Goal: Contribute content: Add original content to the website for others to see

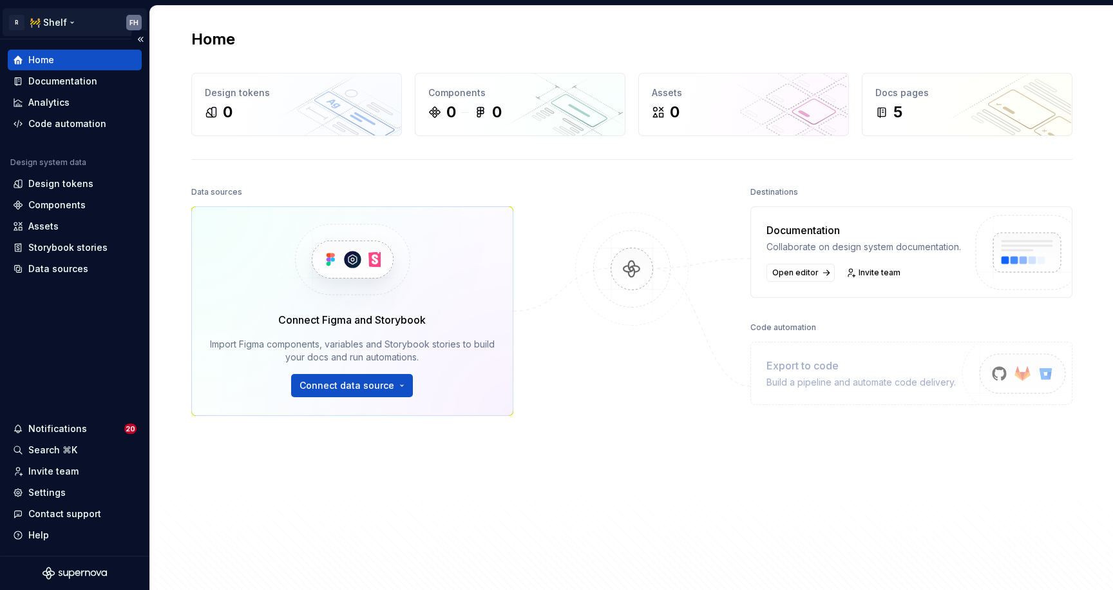
click at [53, 16] on html "R 🚧 Shelf FH Home Documentation Analytics Code automation Design system data De…" at bounding box center [556, 295] width 1113 height 590
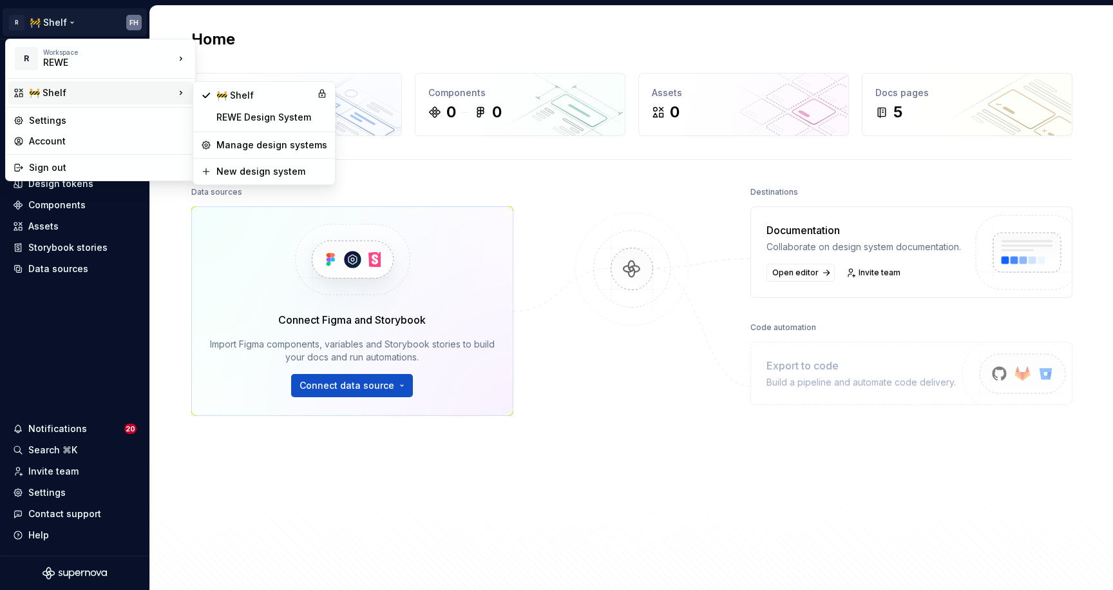
click at [90, 90] on div "🚧 Shelf" at bounding box center [102, 92] width 146 height 13
drag, startPoint x: 544, startPoint y: 41, endPoint x: 421, endPoint y: 46, distance: 123.2
click at [543, 41] on html "R 🚧 Shelf FH Home Documentation Analytics Code automation Design system data De…" at bounding box center [556, 295] width 1113 height 590
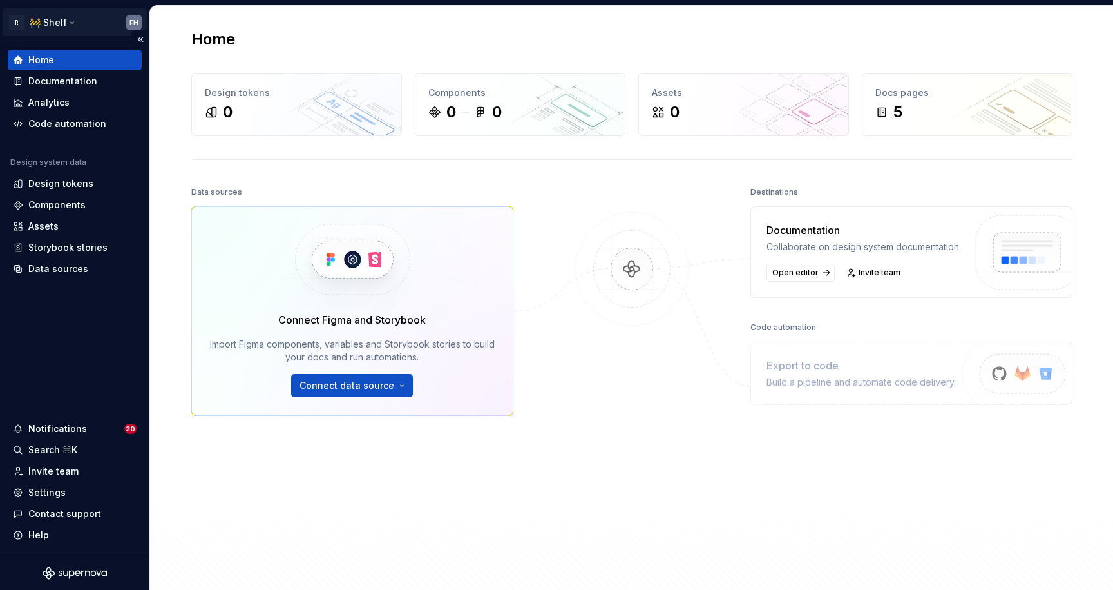
click at [62, 24] on html "R 🚧 Shelf FH Home Documentation Analytics Code automation Design system data De…" at bounding box center [556, 295] width 1113 height 590
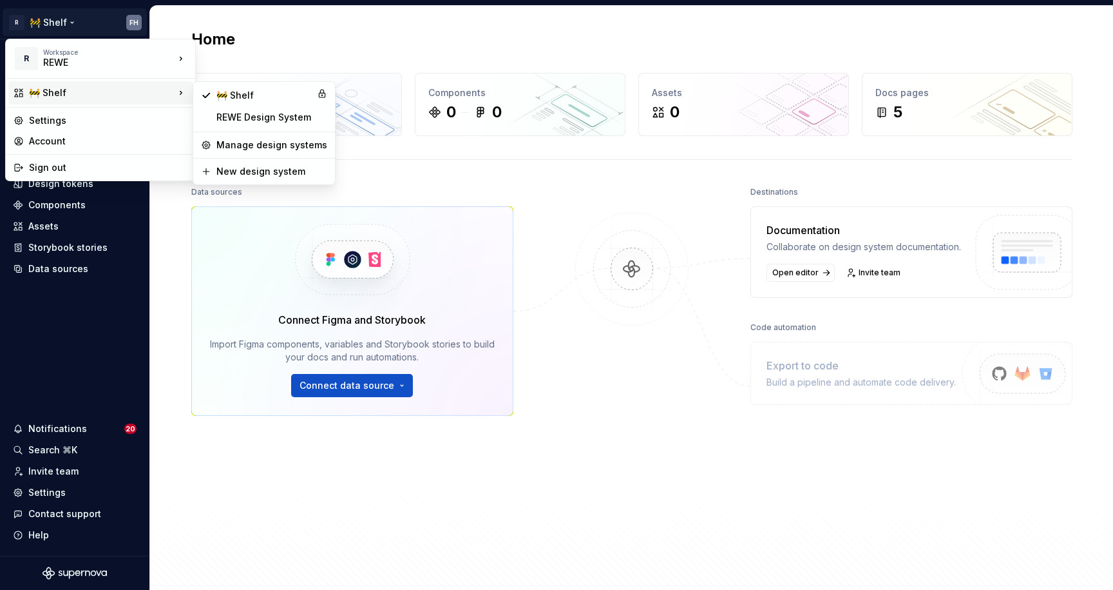
click at [481, 34] on html "R 🚧 Shelf FH Home Documentation Analytics Code automation Design system data De…" at bounding box center [556, 295] width 1113 height 590
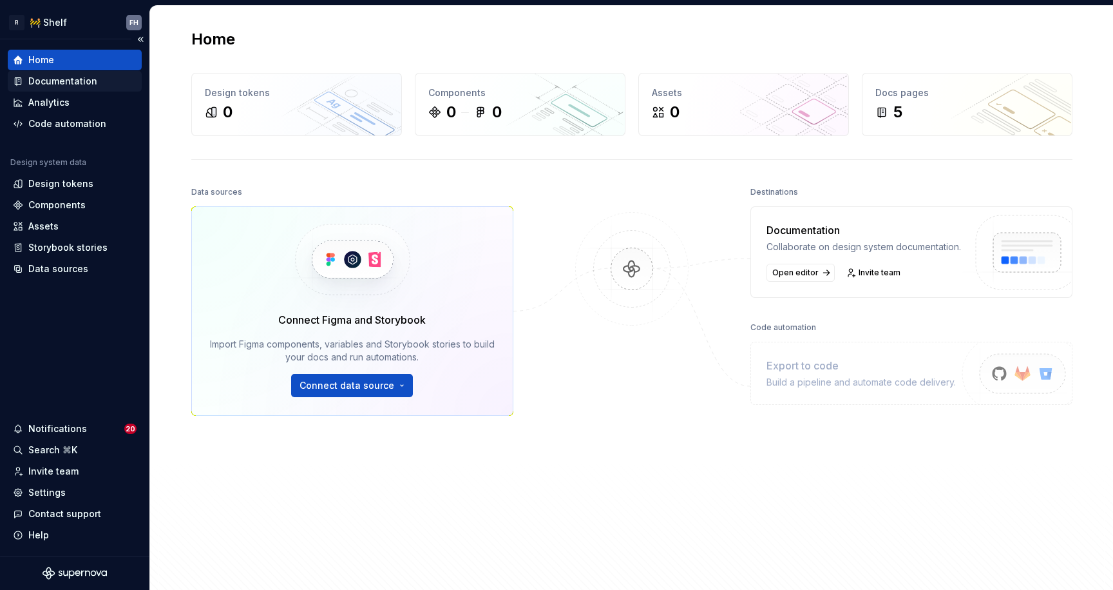
click at [83, 84] on div "Documentation" at bounding box center [62, 81] width 69 height 13
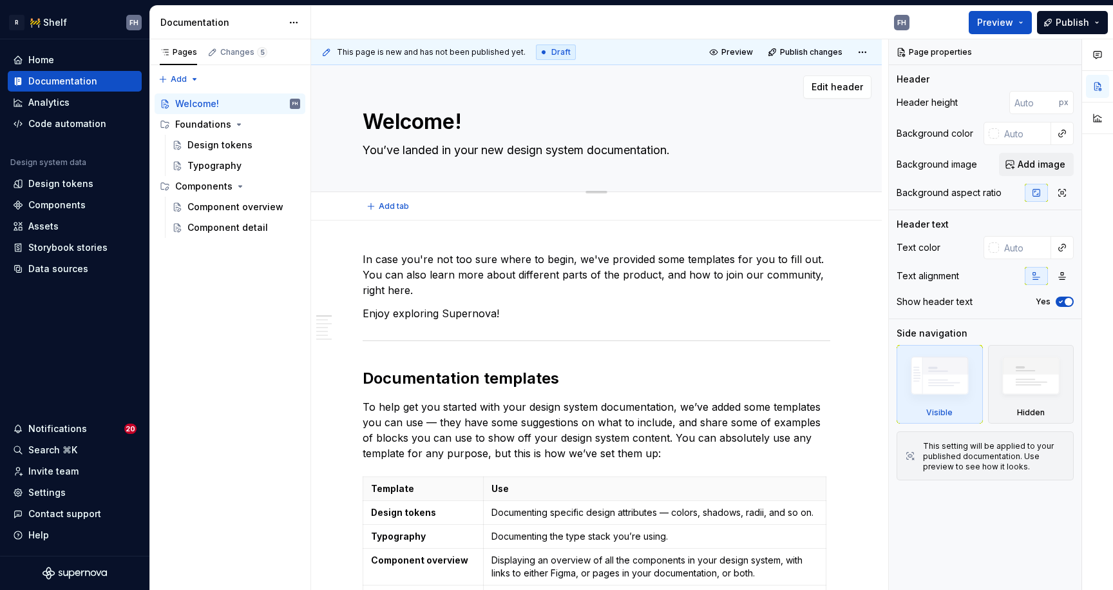
click at [432, 126] on textarea "Welcome!" at bounding box center [594, 121] width 468 height 31
type textarea "*"
type textarea "S"
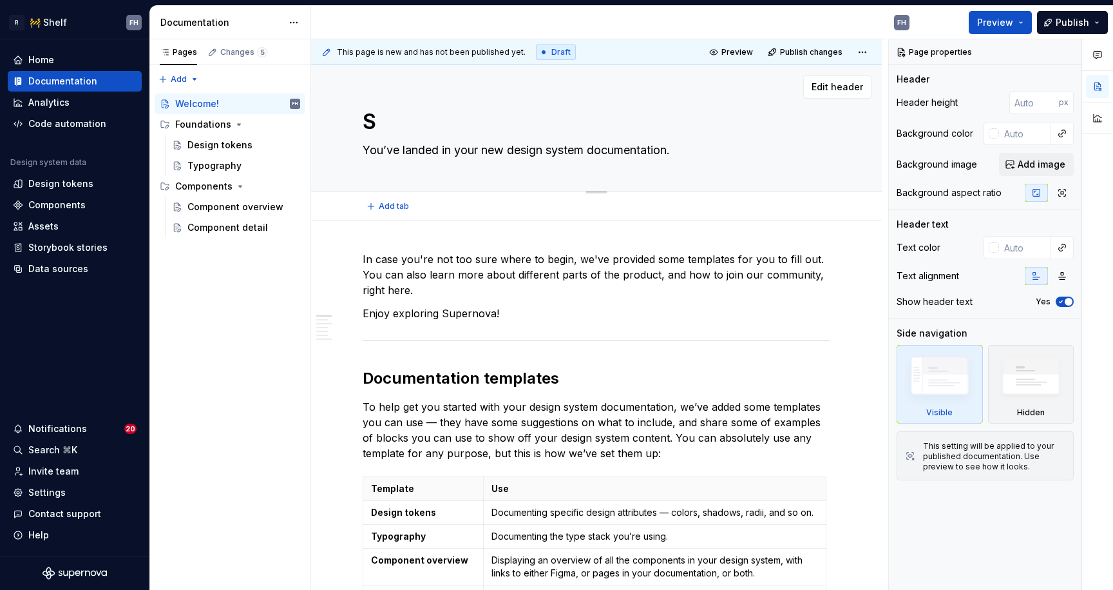
type textarea "*"
type textarea "Sh"
type textarea "*"
type textarea "She"
type textarea "*"
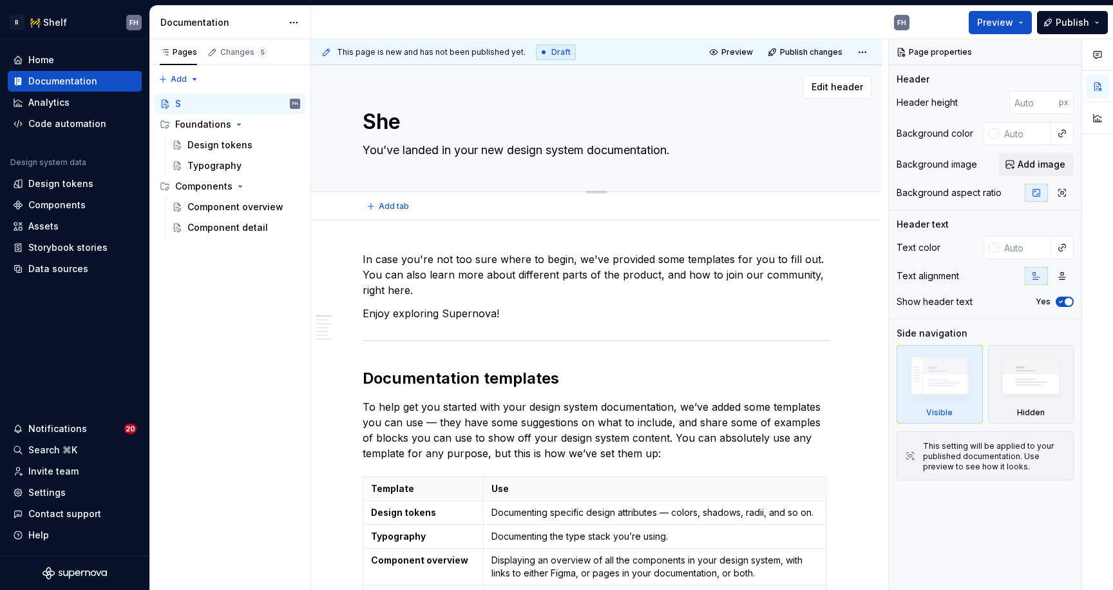
type textarea "Shel"
type textarea "*"
type textarea "Shelf"
type textarea "*"
type textarea "Shelf"
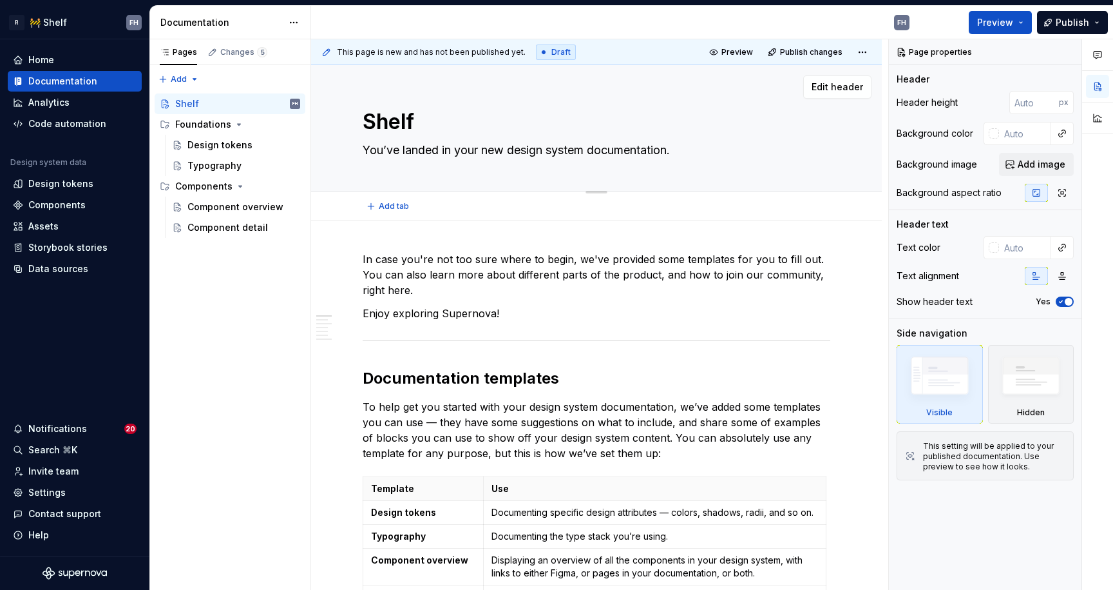
click at [476, 155] on textarea "You’ve landed in your new design system documentation." at bounding box center [594, 150] width 468 height 21
click at [461, 286] on p "In case you're not too sure where to begin, we've provided some templates for y…" at bounding box center [597, 274] width 468 height 46
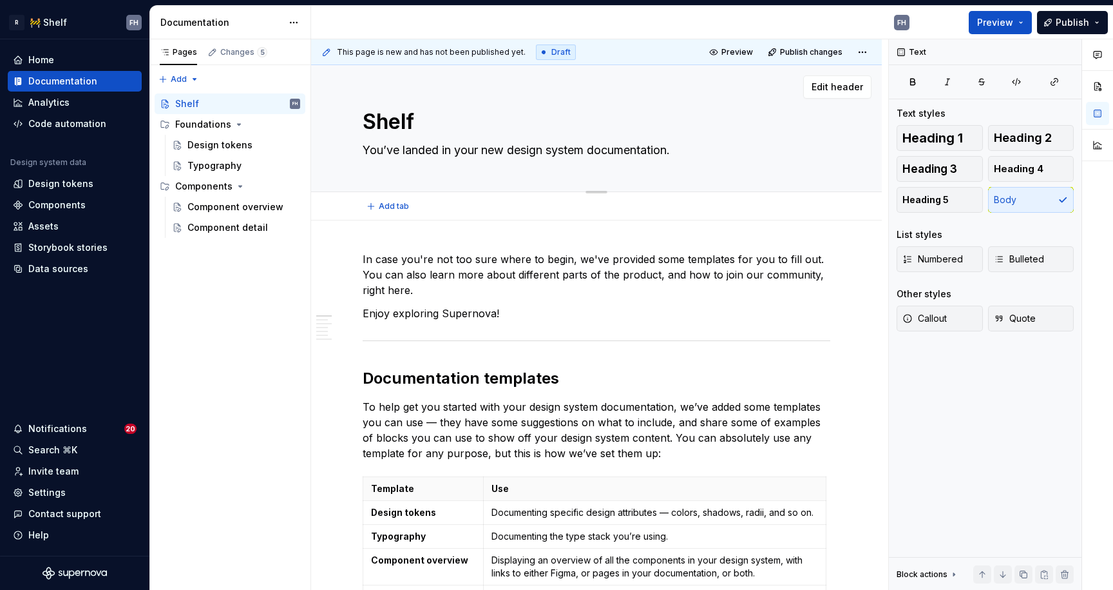
click at [503, 148] on textarea "You’ve landed in your new design system documentation." at bounding box center [594, 150] width 468 height 21
type textarea "*"
type textarea "O"
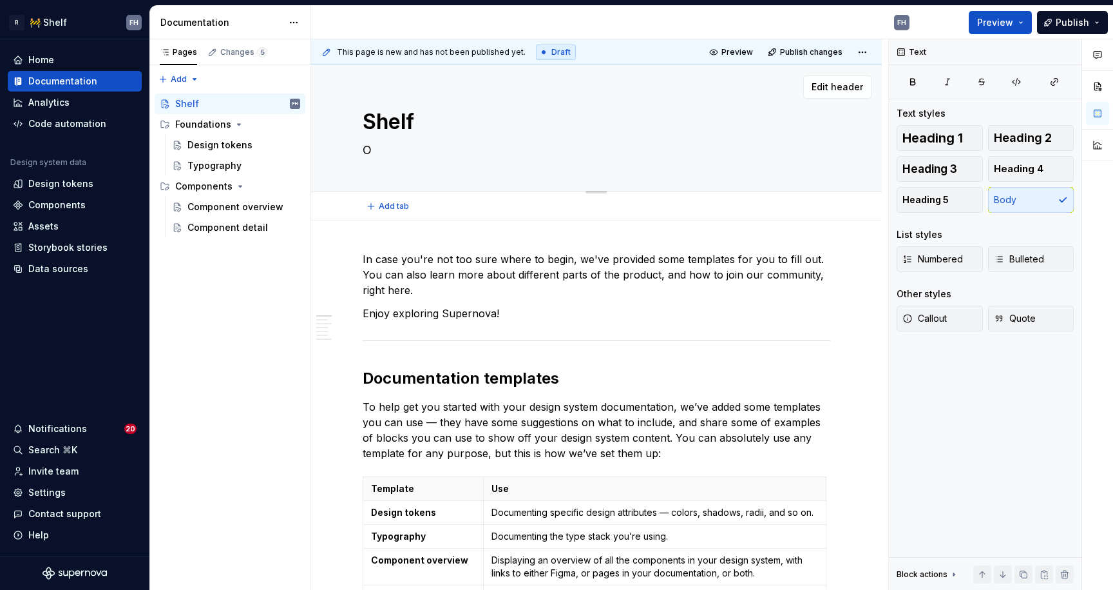
type textarea "*"
type textarea "Ou"
type textarea "*"
type textarea "Our"
type textarea "*"
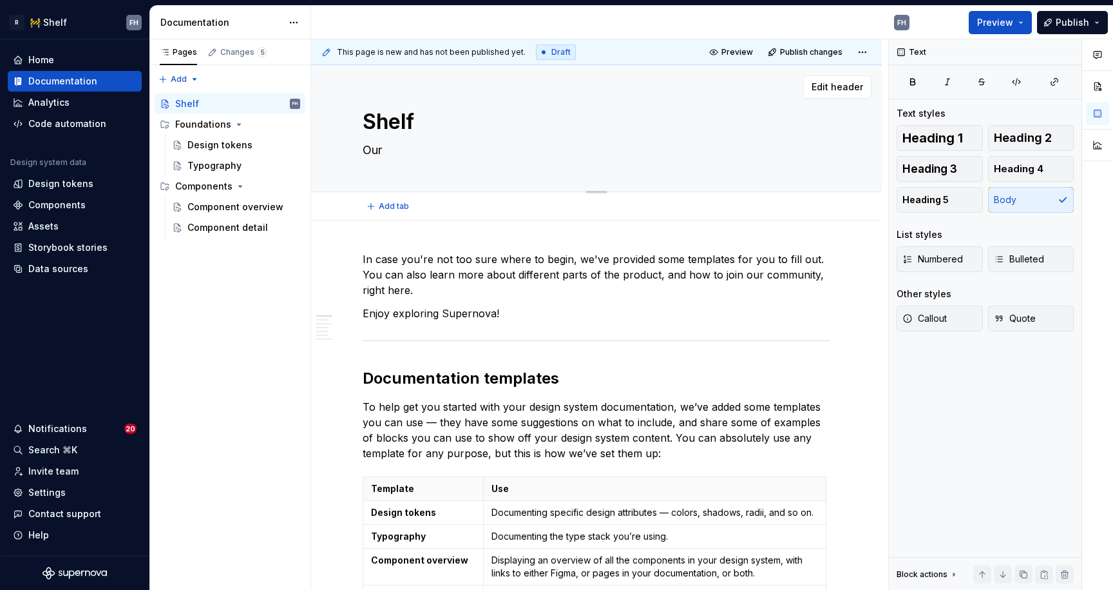
type textarea "Our"
type textarea "*"
type textarea "Our p"
type textarea "*"
type textarea "Our po"
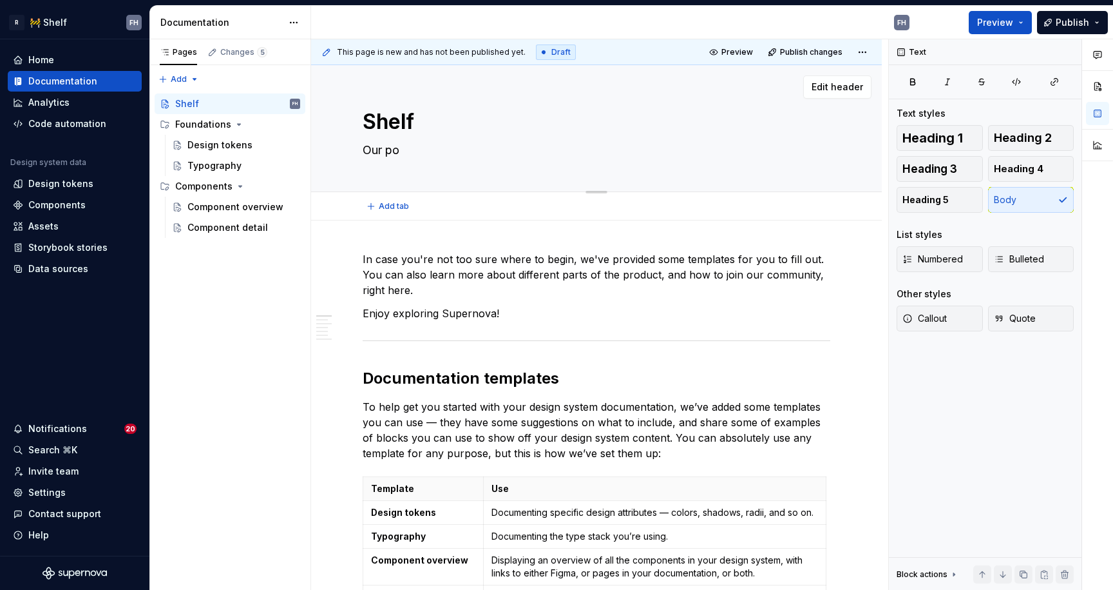
type textarea "*"
type textarea "Our [PERSON_NAME]"
type textarea "*"
type textarea "Our po"
type textarea "*"
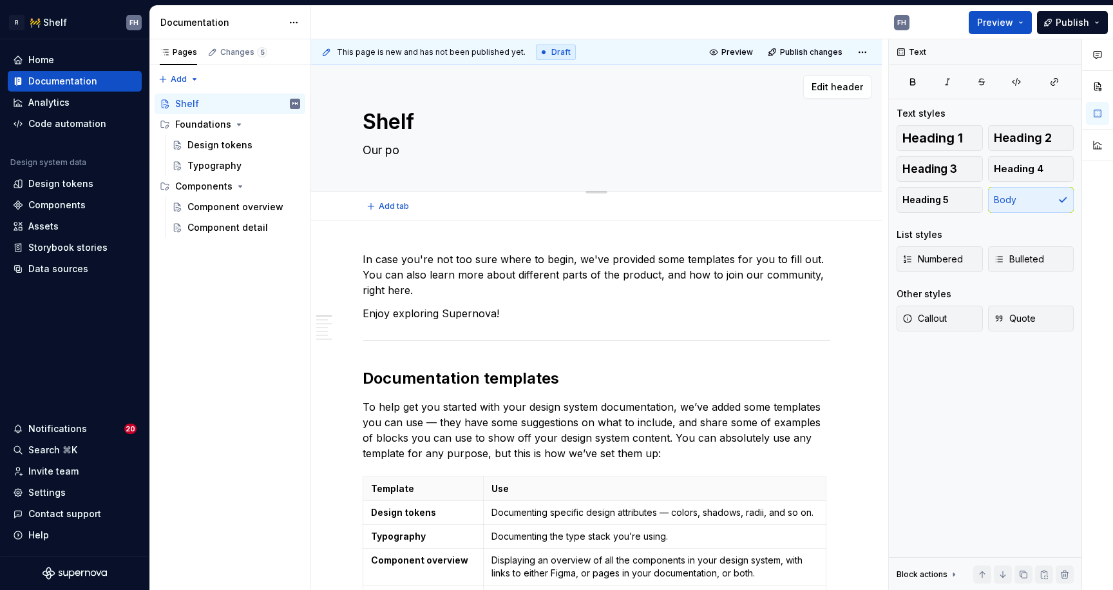
type textarea "Our pot"
type textarea "*"
type textarea "Our pote"
type textarea "*"
type textarea "Our poten"
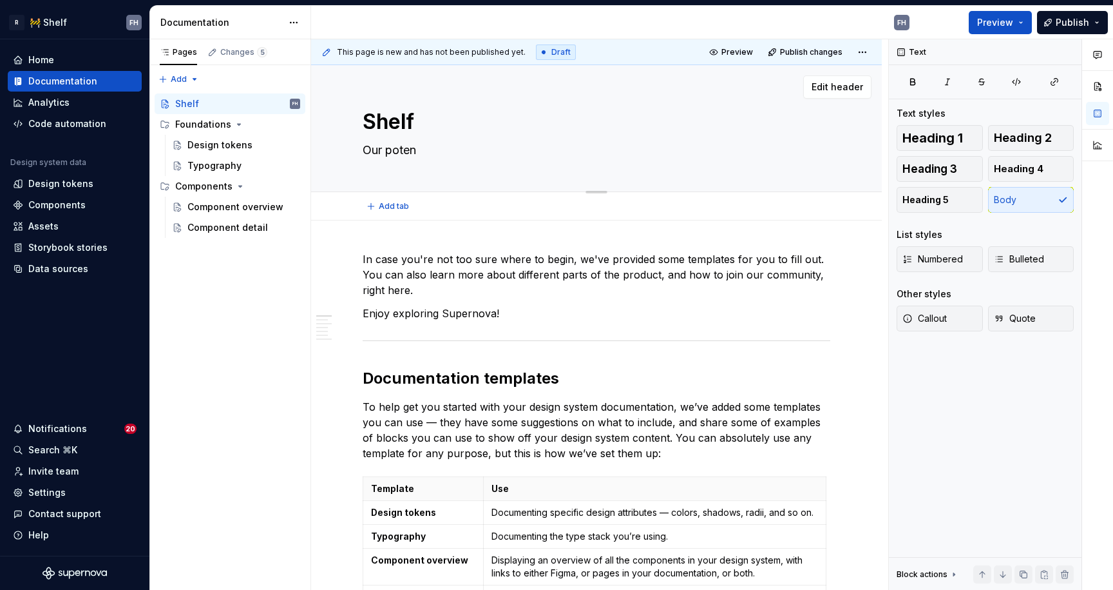
type textarea "*"
type textarea "Our potent"
type textarea "*"
type textarea "Our potenti"
type textarea "*"
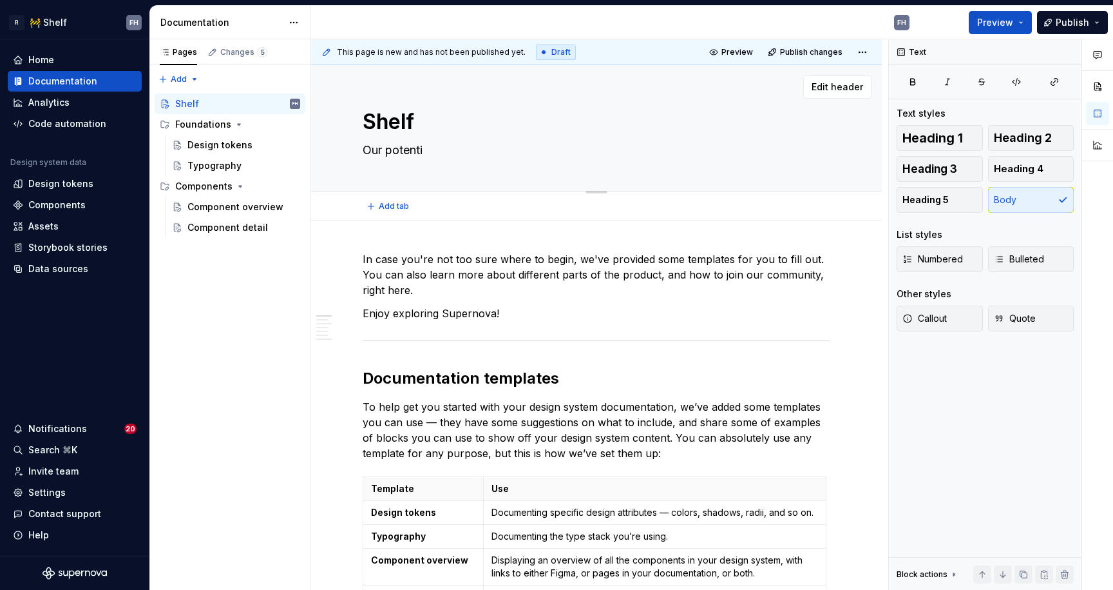
type textarea "Our potentia"
type textarea "*"
type textarea "Our potential"
type textarea "*"
type textarea "A"
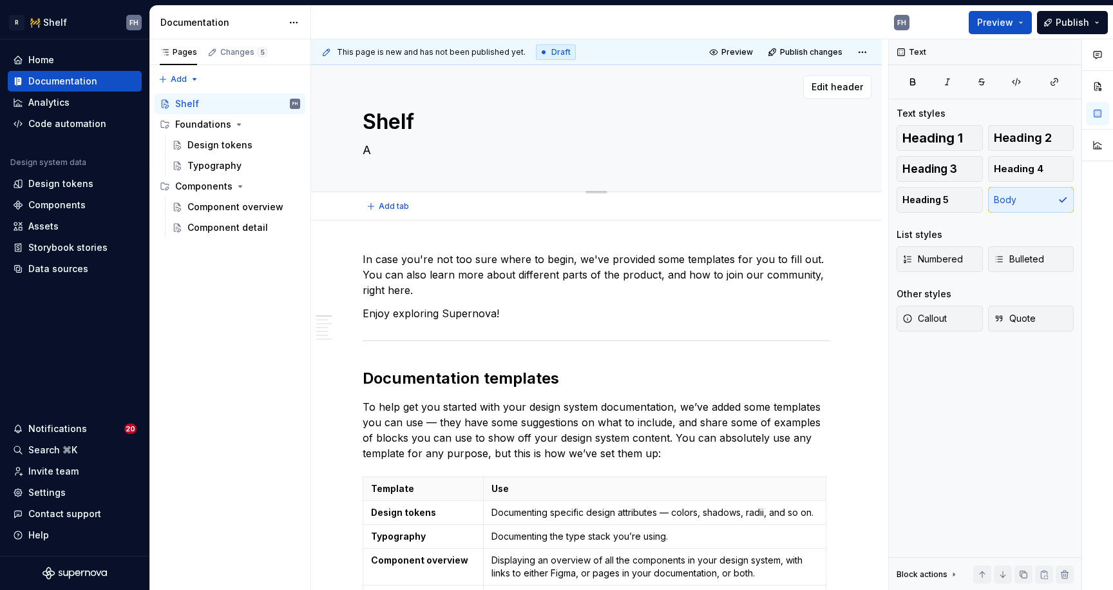
type textarea "*"
type textarea "A"
type textarea "*"
type textarea "A p"
type textarea "*"
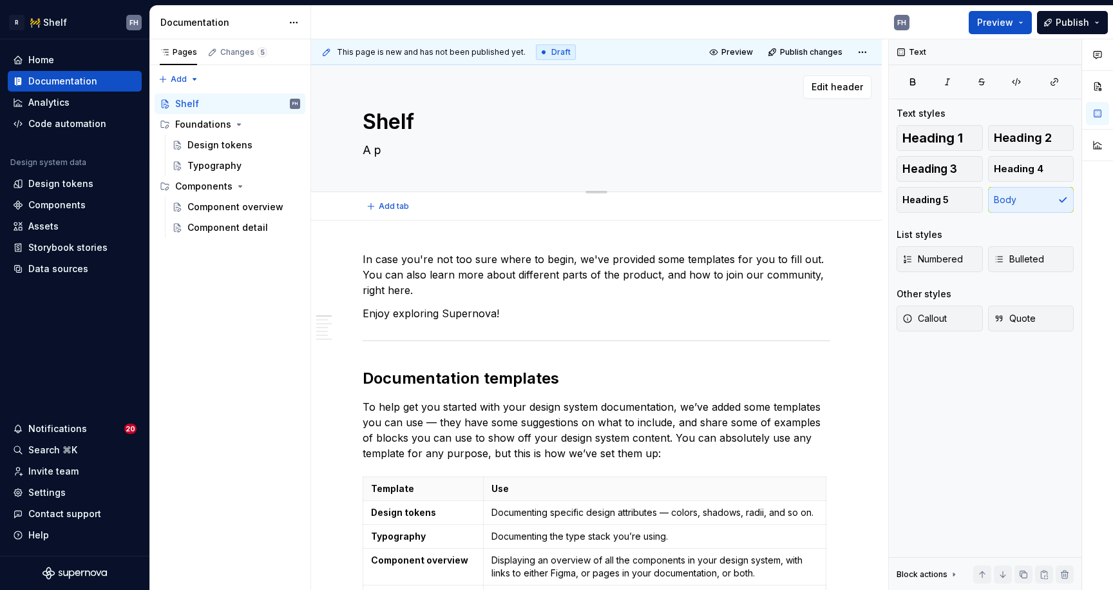
type textarea "A po"
type textarea "*"
type textarea "A pot"
type textarea "*"
type textarea "A pote"
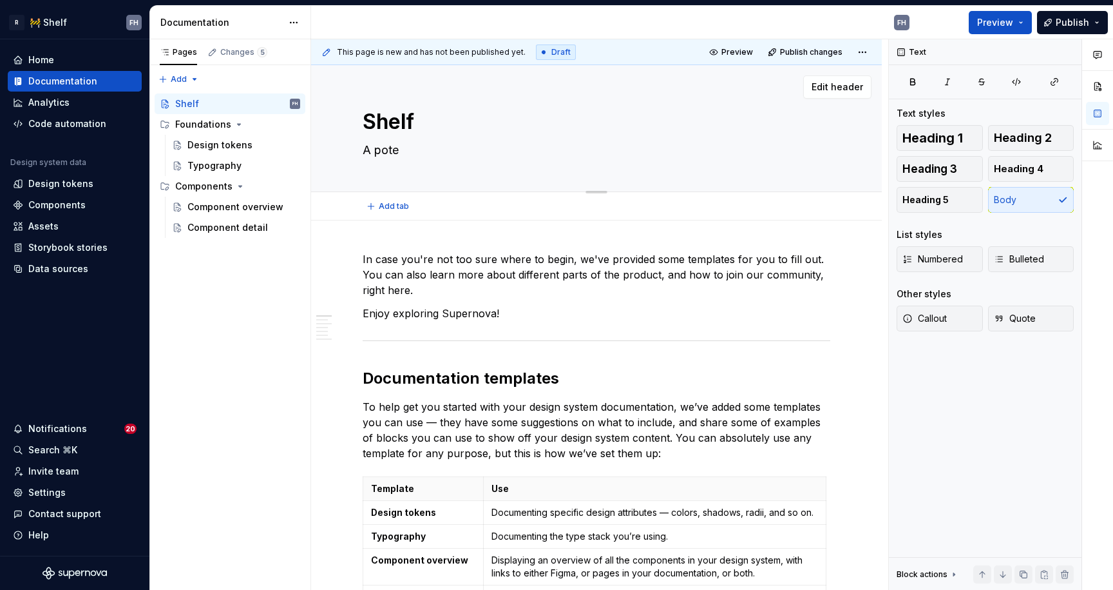
type textarea "*"
type textarea "A poten"
type textarea "*"
type textarea "A potent"
type textarea "*"
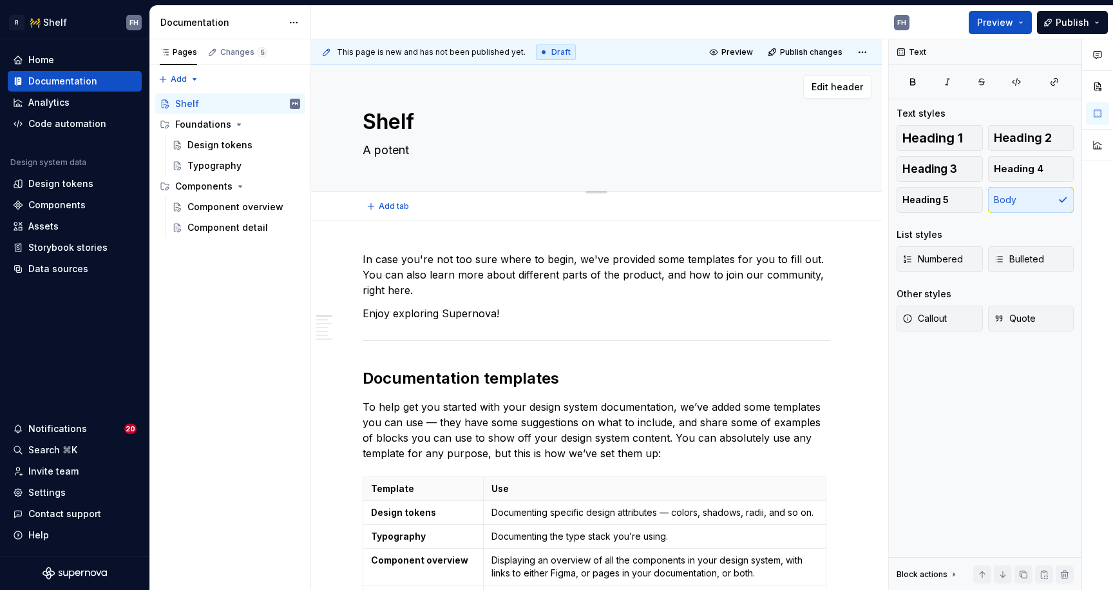
type textarea "A potenti"
type textarea "*"
type textarea "A potentia"
type textarea "*"
type textarea "A potential"
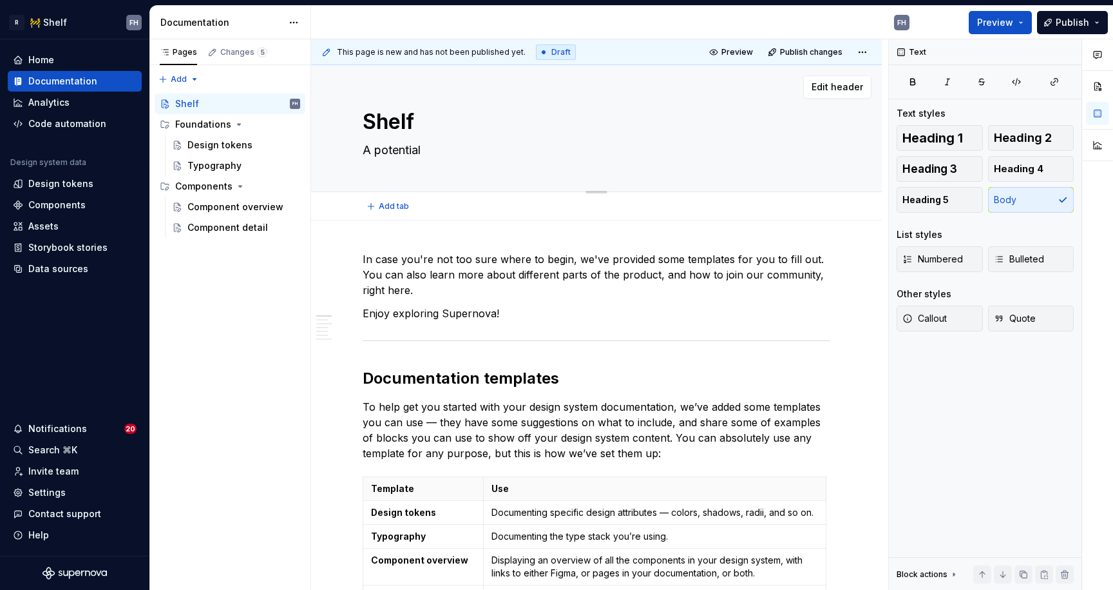
type textarea "*"
type textarea "A potential"
type textarea "*"
type textarea "A potential n"
type textarea "*"
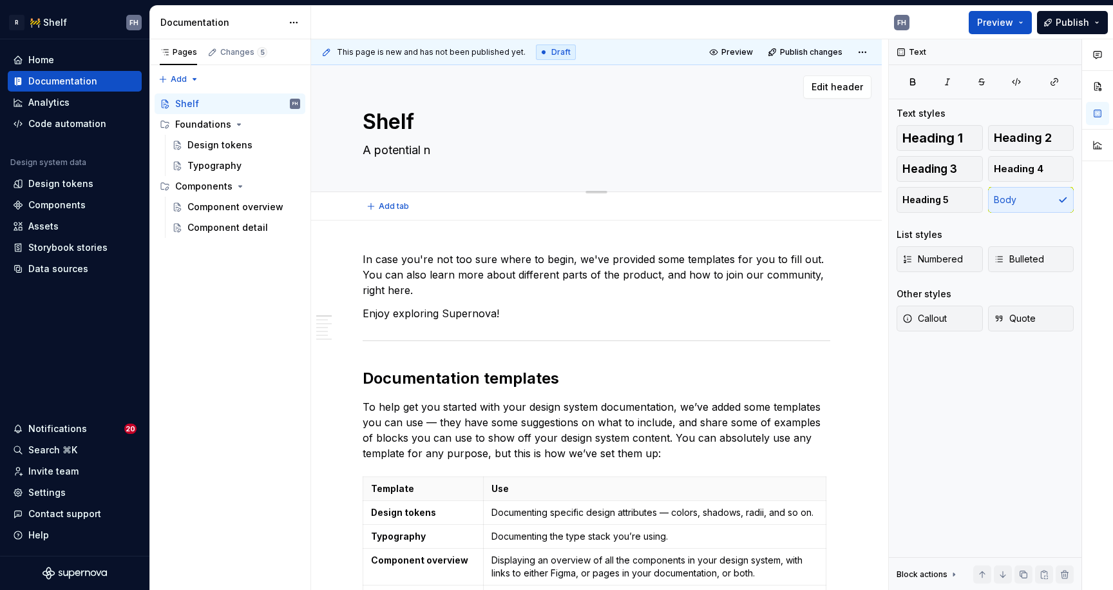
type textarea "A potential na"
type textarea "*"
type textarea "A potential nam"
type textarea "*"
type textarea "A potential name"
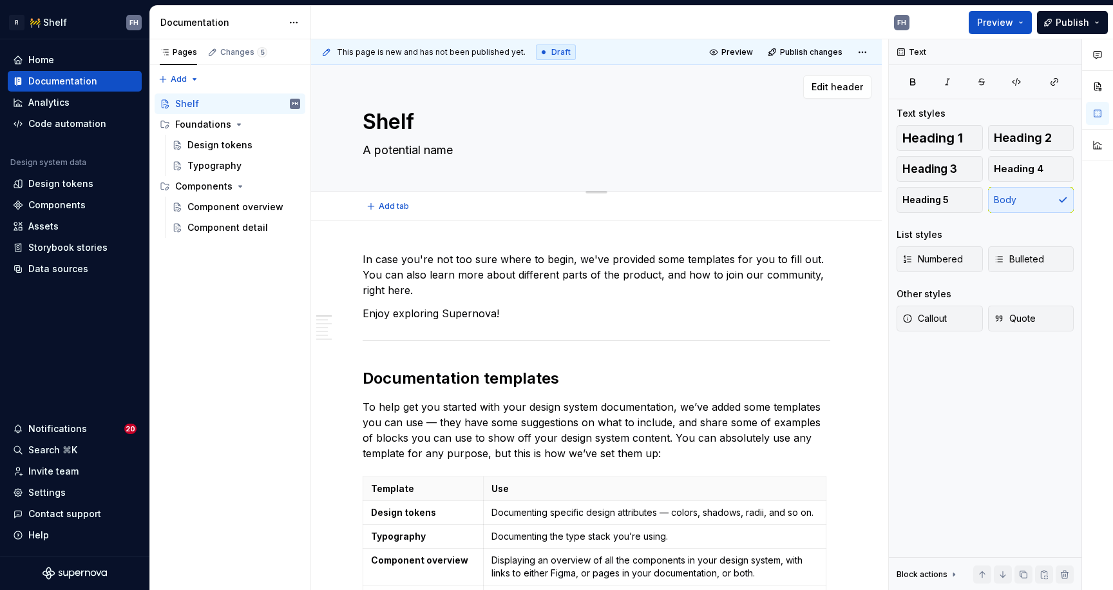
type textarea "*"
type textarea "A potential name"
type textarea "*"
type textarea "A potential name f"
type textarea "*"
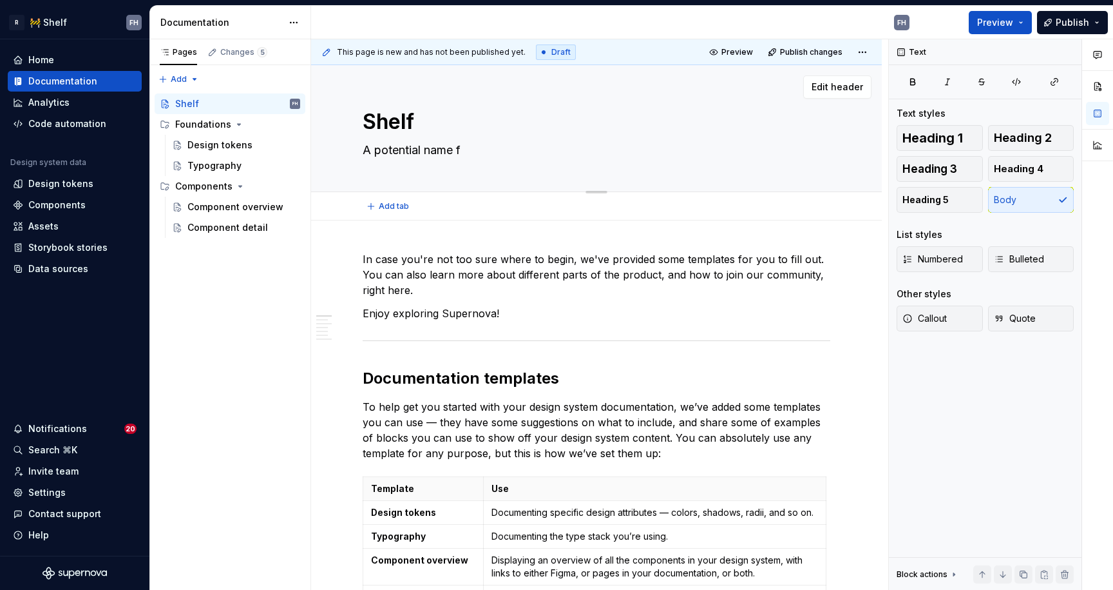
type textarea "A potential name fo"
type textarea "*"
type textarea "A potential name for"
type textarea "*"
type textarea "A potential name for"
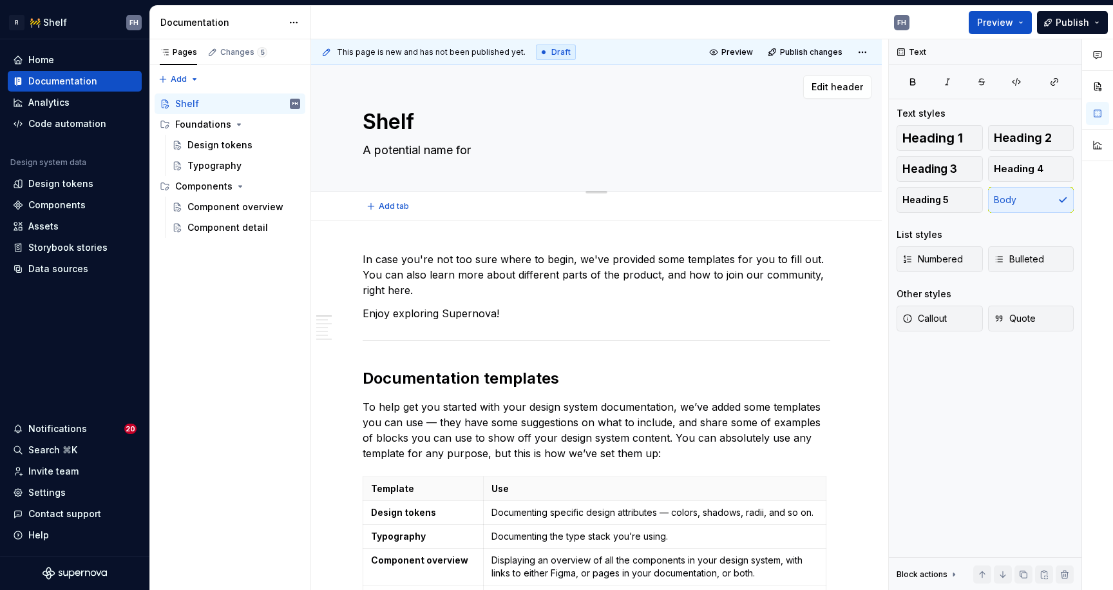
type textarea "*"
type textarea "A potential name for t"
type textarea "*"
type textarea "A potential name for th"
type textarea "*"
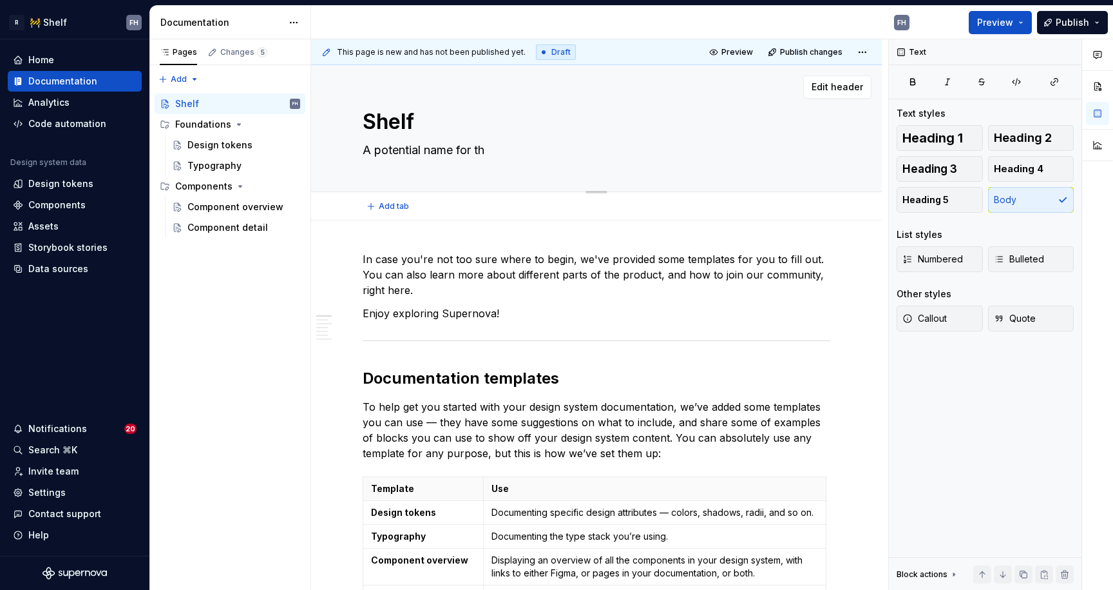
type textarea "A potential name for the"
type textarea "*"
type textarea "A potential name for the"
type textarea "*"
type textarea "A potential name for the B"
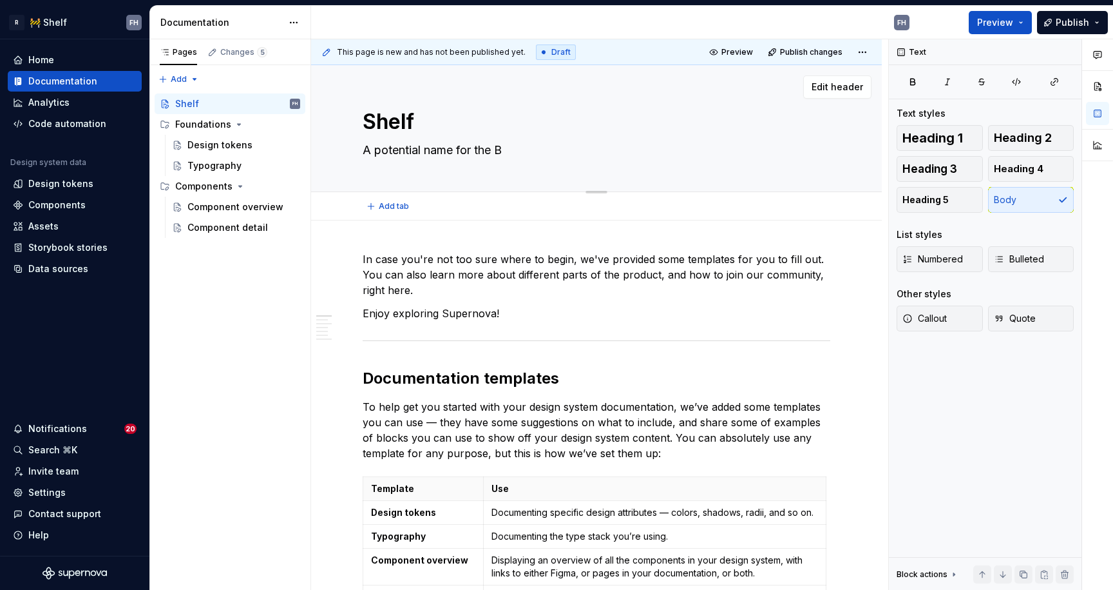
type textarea "*"
type textarea "A potential name for the B2"
type textarea "*"
type textarea "A potential name for the B2C"
type textarea "*"
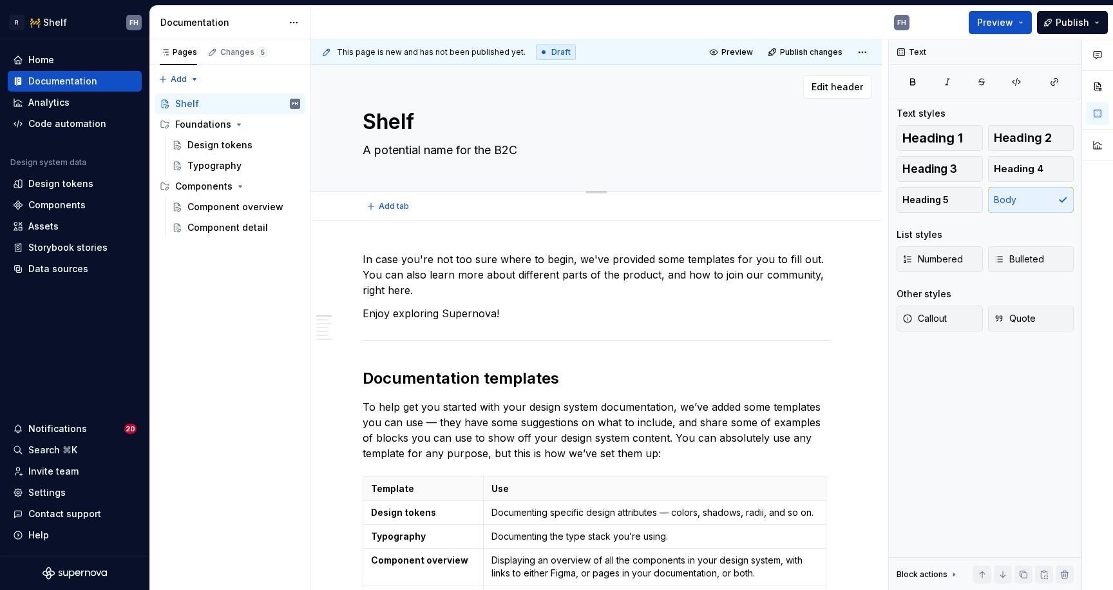
type textarea "A potential name for the B2C"
type textarea "*"
type textarea "A potential name for the B2C ("
type textarea "*"
type textarea "A potential name for the B2C (E"
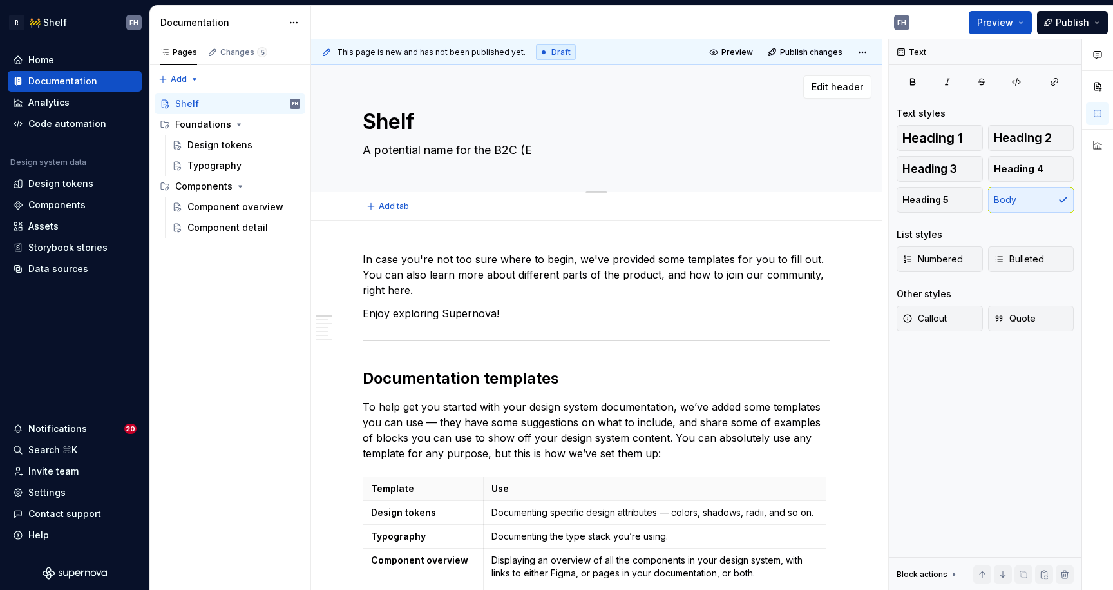
type textarea "*"
type textarea "A potential name for the B2C ("
type textarea "*"
type textarea "A potential name for the B2C"
type textarea "*"
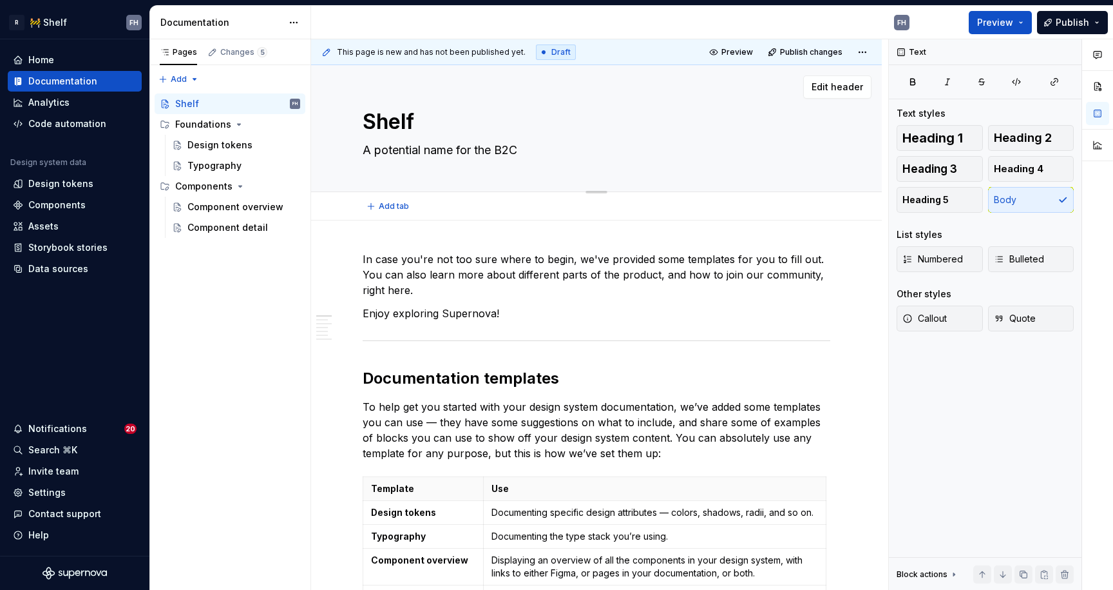
type textarea "A potential name for the B2C d"
type textarea "*"
type textarea "A potential name for the B2C"
type textarea "*"
type textarea "A potential name for the B2C D"
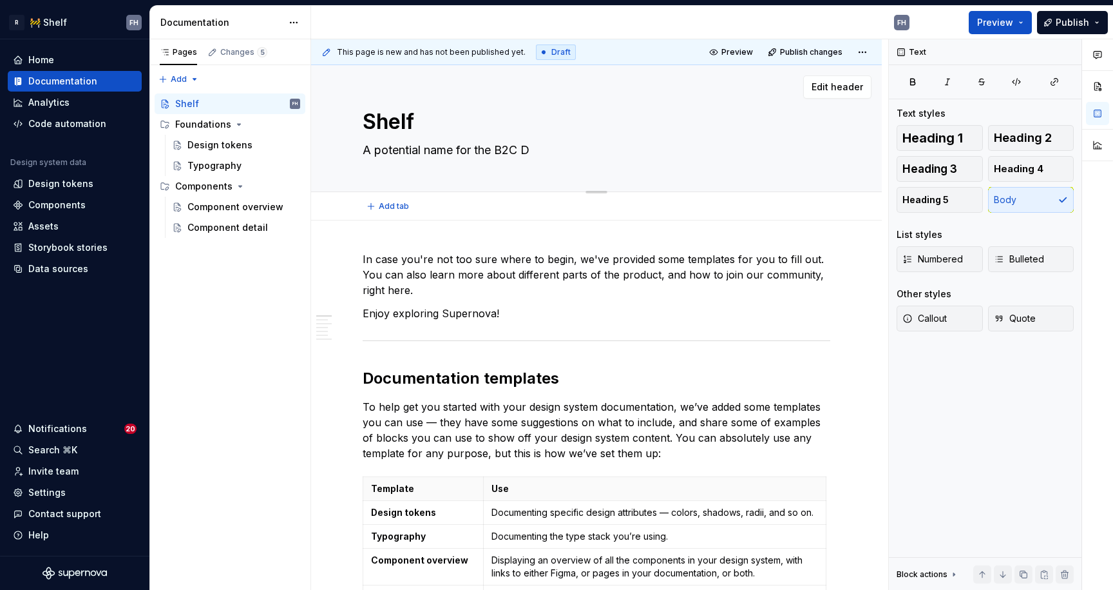
type textarea "*"
type textarea "A potential name for the B2C De"
type textarea "*"
type textarea "A potential name for the B2C Des"
type textarea "*"
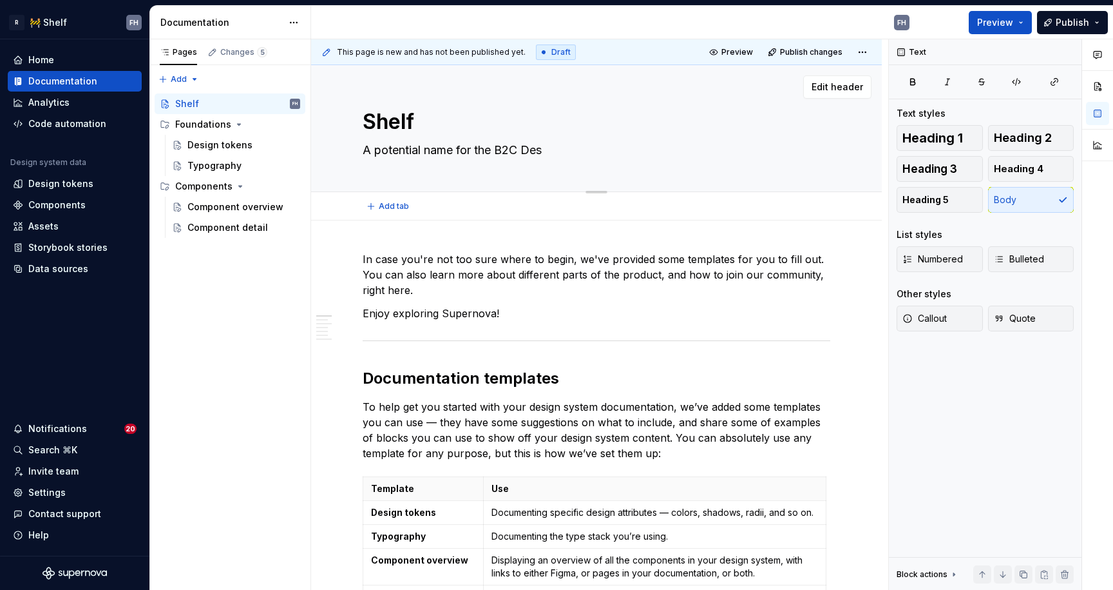
type textarea "A potential name for the B2C Desi"
type textarea "*"
type textarea "A potential name for the B2C Desig"
type textarea "*"
type textarea "A potential name for the B2C Design"
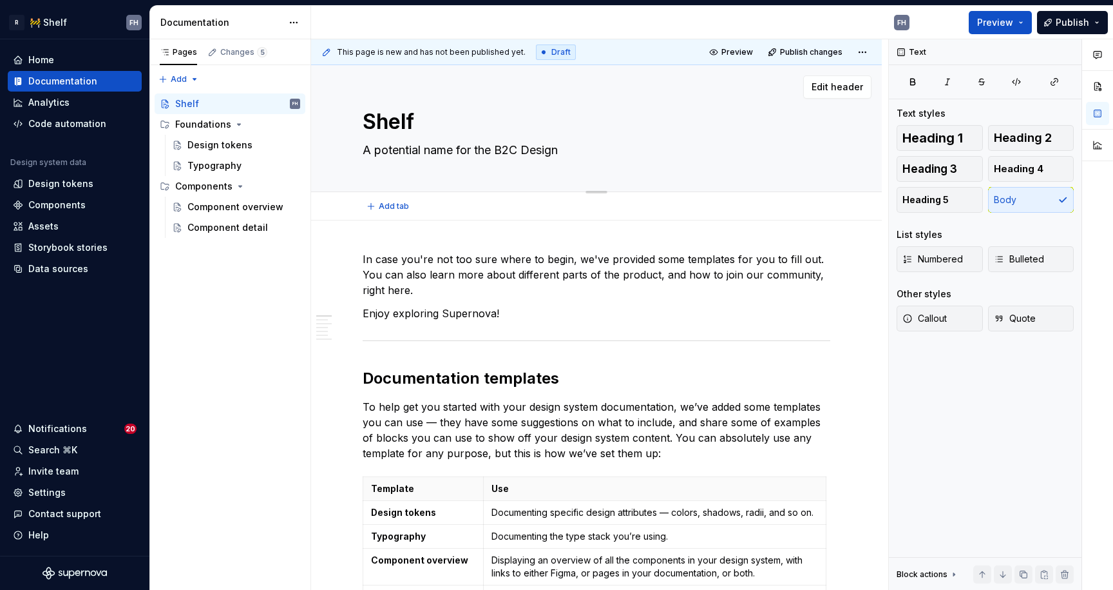
type textarea "*"
type textarea "A potential name for the B2C Design"
type textarea "*"
type textarea "A potential name for the B2C Design s"
type textarea "*"
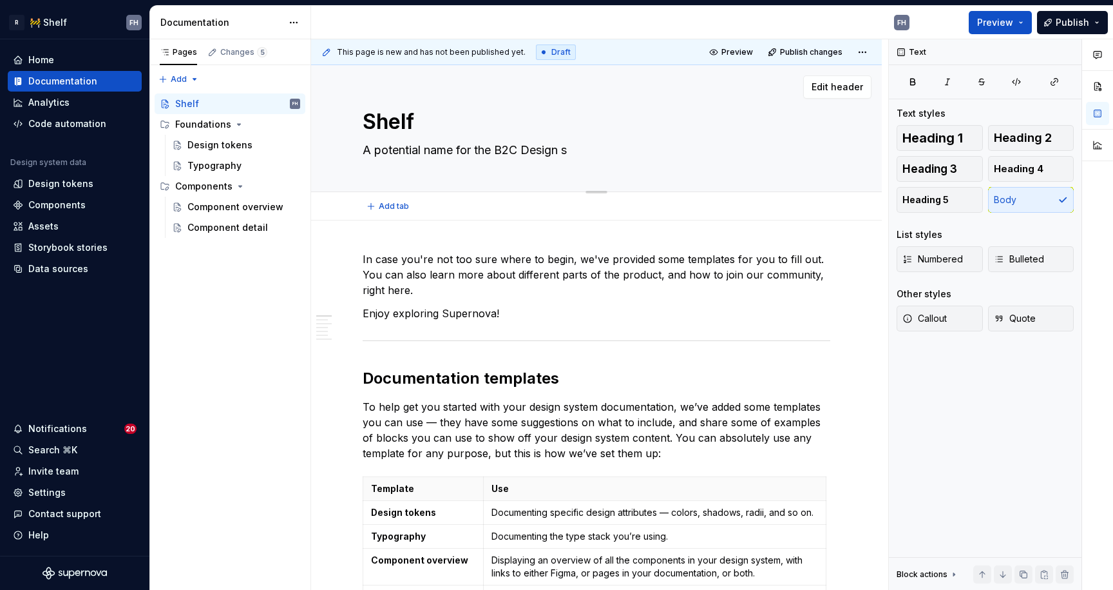
type textarea "A potential name for the B2C Design sy"
type textarea "*"
type textarea "A potential name for the B2C Design sys"
type textarea "*"
type textarea "A potential name for the B2C Design syst"
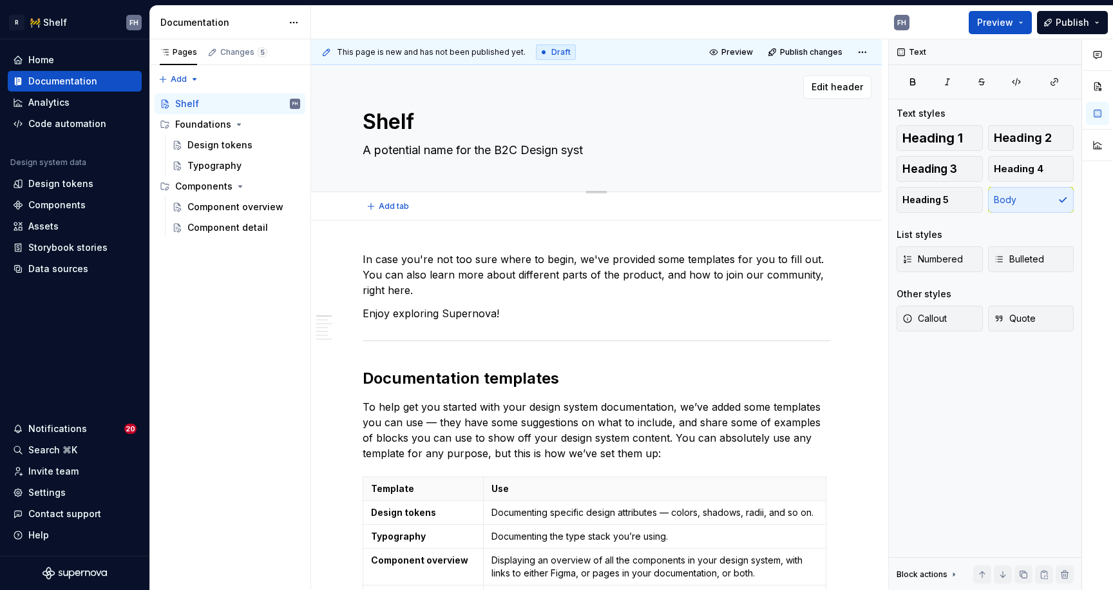
type textarea "*"
type textarea "A potential name for the B2C Design syste"
type textarea "*"
type textarea "A potential name for the B2C Design syst"
type textarea "*"
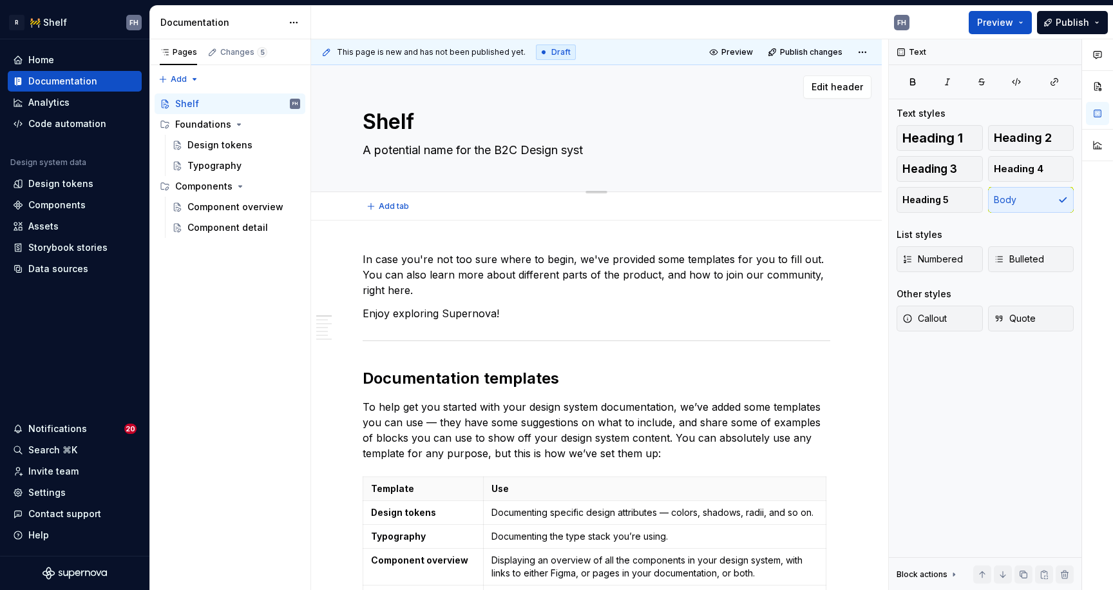
type textarea "A potential name for the B2C Design sys"
type textarea "*"
type textarea "A potential name for the B2C Design sy"
type textarea "*"
type textarea "A potential name for the B2C Design s"
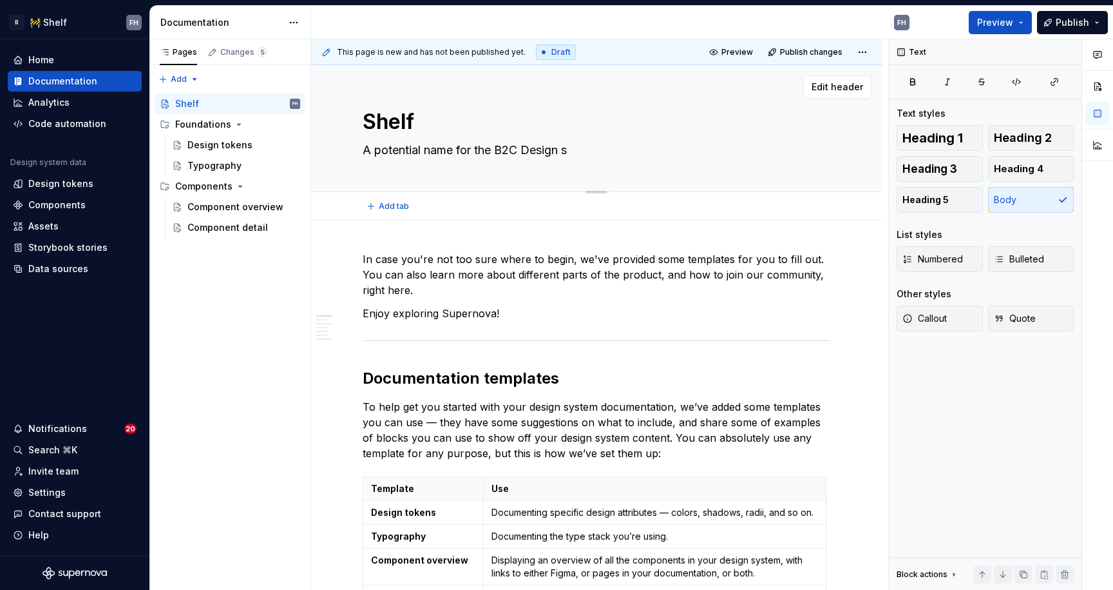
type textarea "*"
type textarea "A potential name for the B2C Design"
type textarea "*"
type textarea "A potential name for the B2C Design S"
type textarea "*"
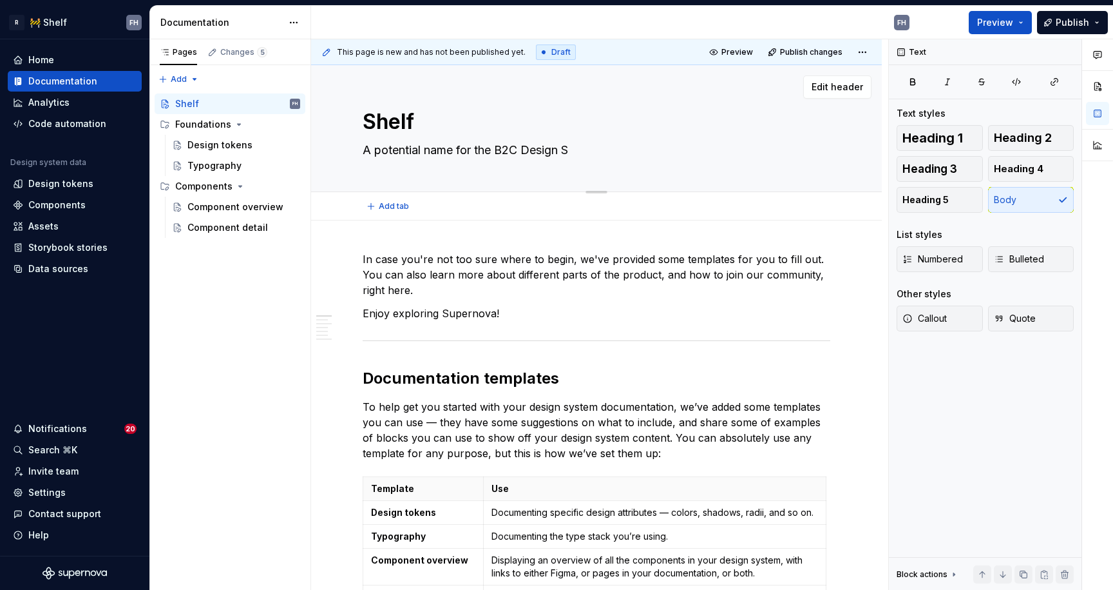
type textarea "A potential name for the B2C Design Sy"
type textarea "*"
type textarea "A potential name for the B2C Design Sys"
type textarea "*"
type textarea "A potential name for the B2C Design Syst"
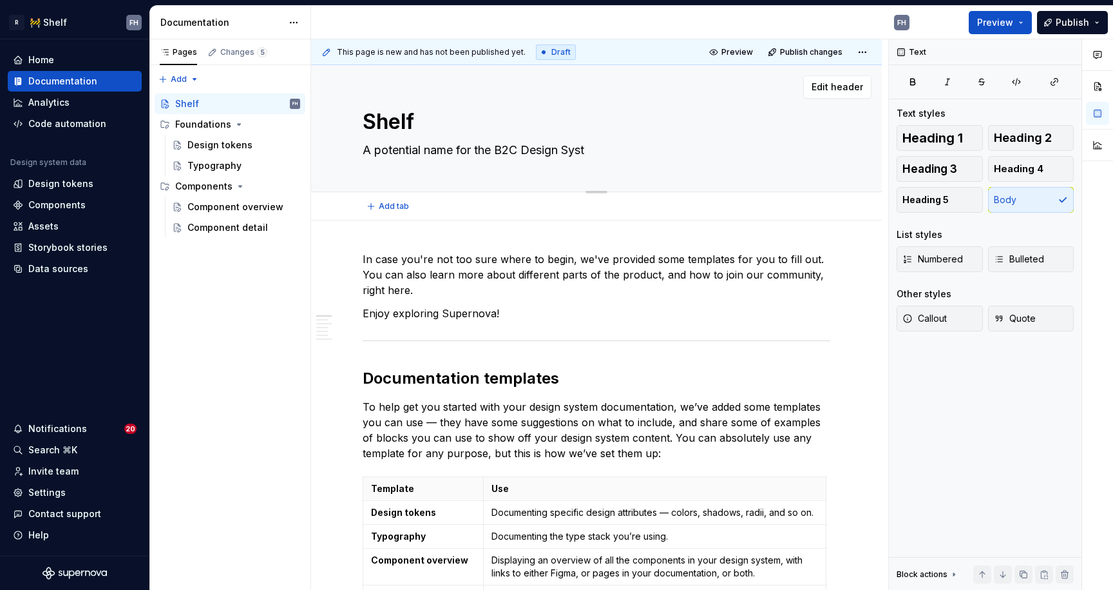
type textarea "*"
type textarea "A potential name for the B2C Design Syste"
type textarea "*"
type textarea "A potential name for the B2C Design System"
type textarea "*"
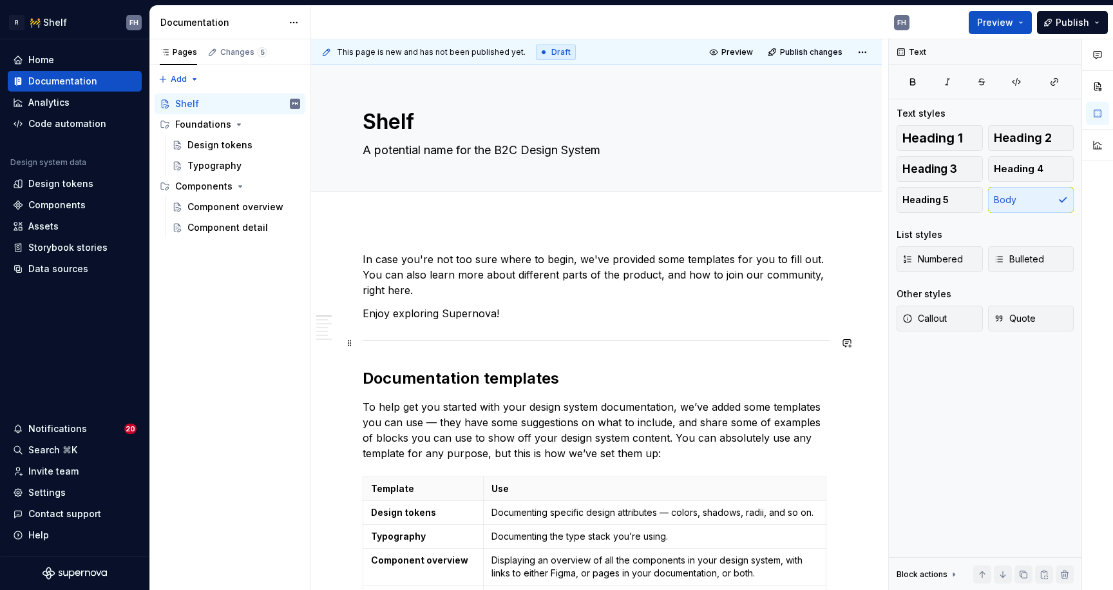
type textarea "A potential name for the B2C Design System"
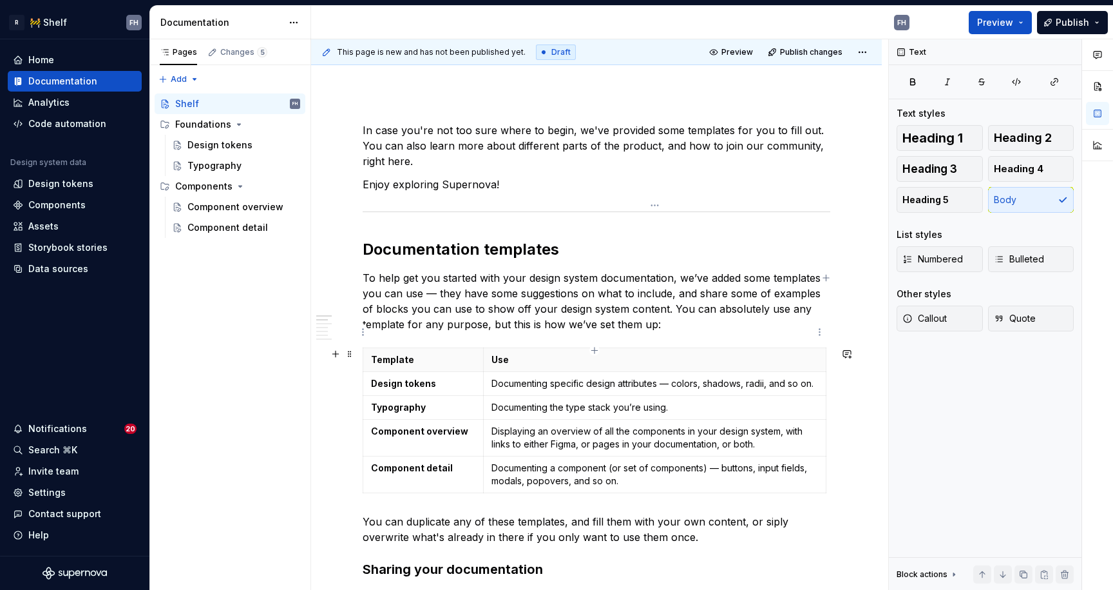
scroll to position [271, 0]
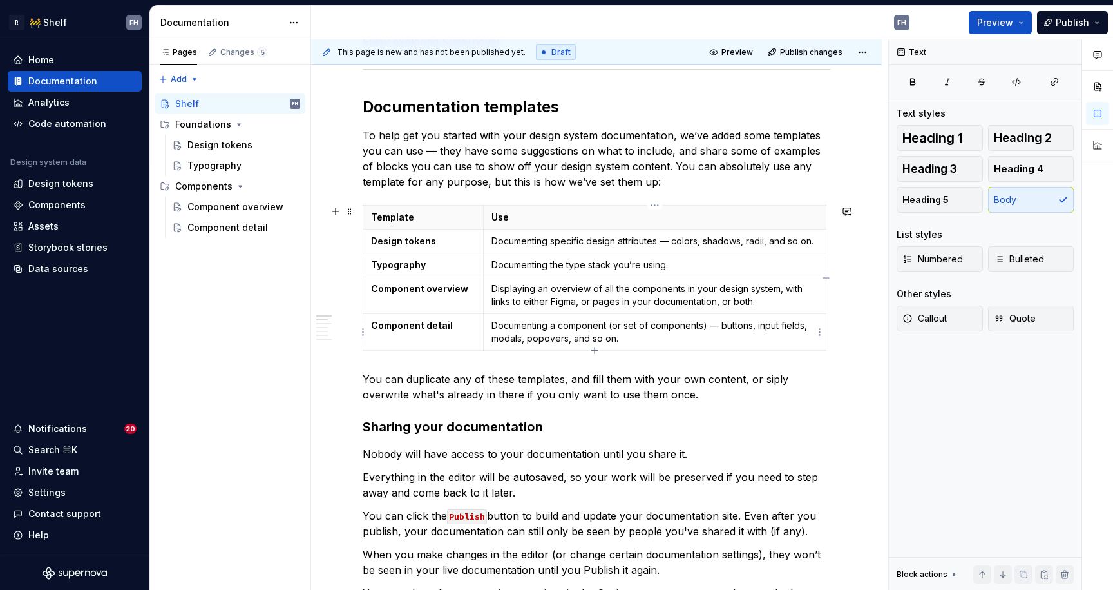
type textarea "*"
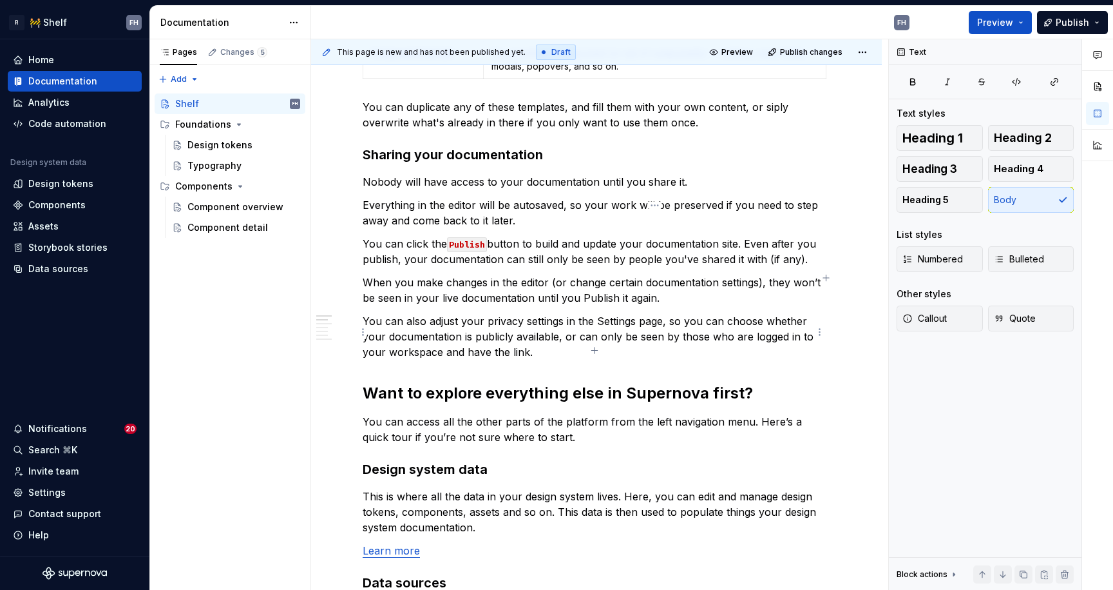
scroll to position [690, 0]
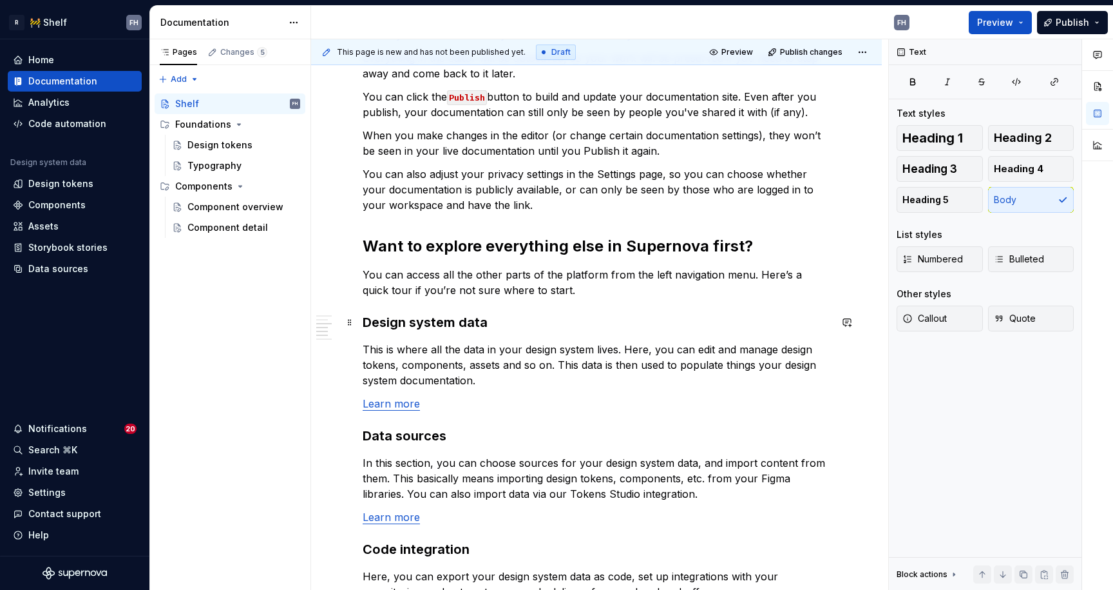
click at [496, 329] on h3 "Design system data" at bounding box center [597, 322] width 468 height 18
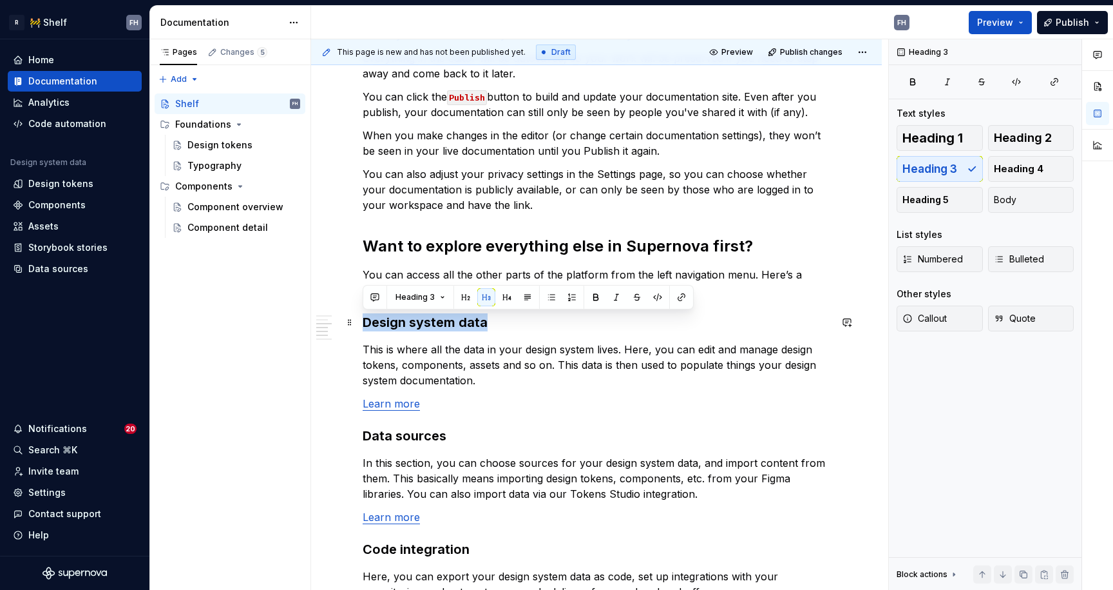
click at [569, 330] on h3 "Design system data" at bounding box center [597, 322] width 468 height 18
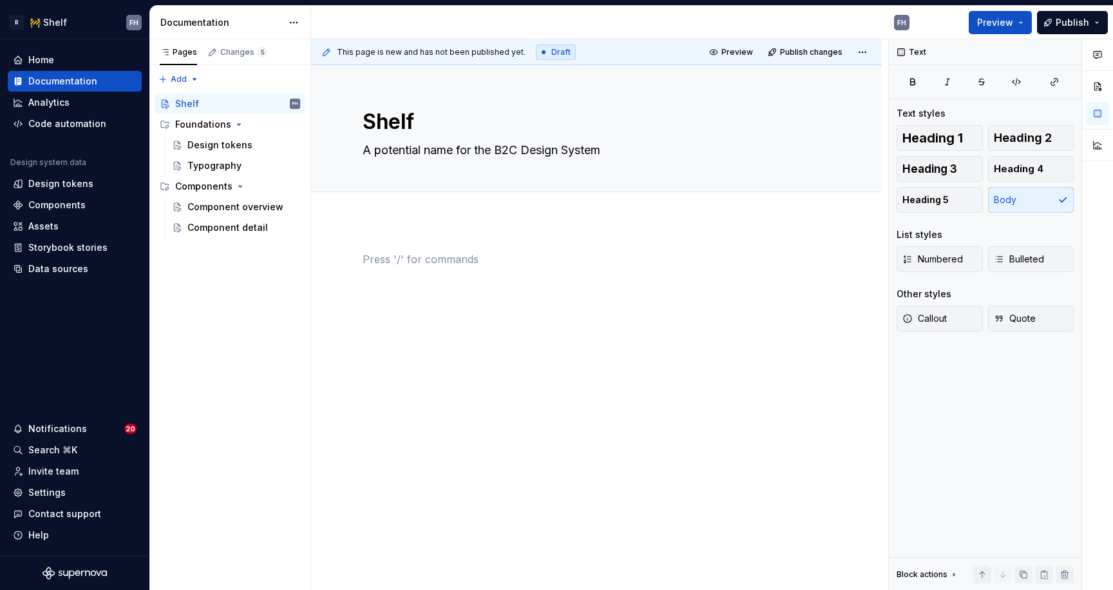
scroll to position [0, 0]
click at [802, 48] on span "Publish changes" at bounding box center [811, 52] width 63 height 10
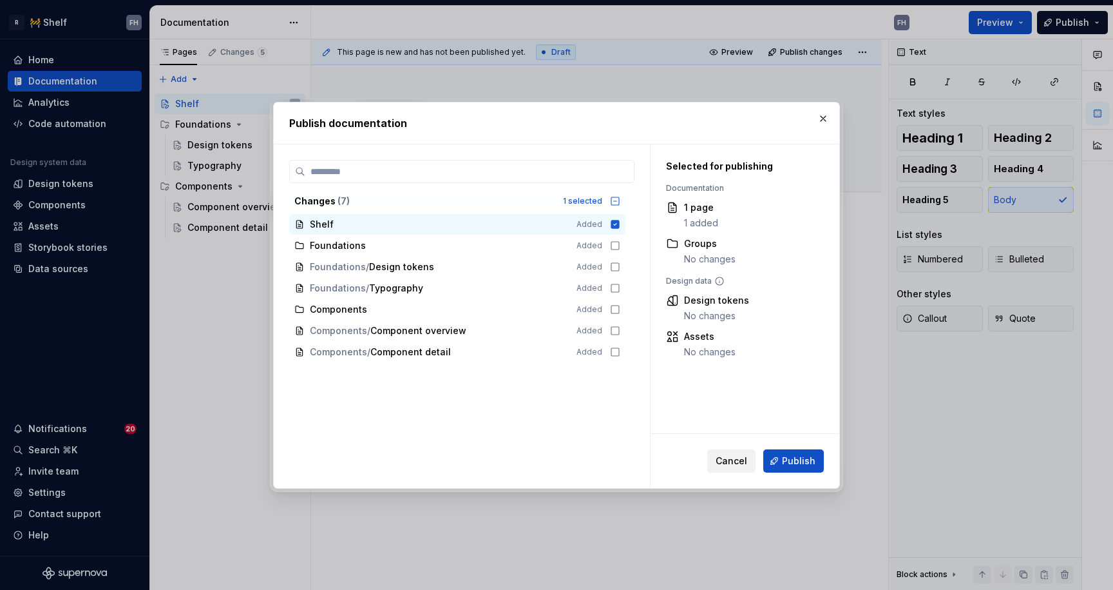
click at [741, 450] on button "Cancel" at bounding box center [732, 460] width 48 height 23
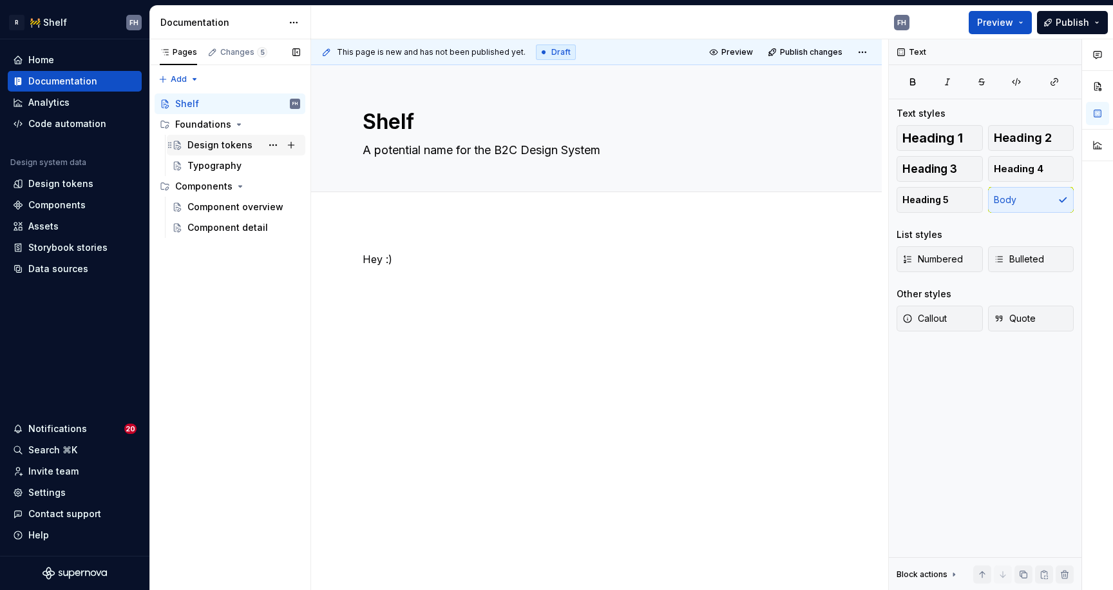
click at [221, 147] on div "Design tokens" at bounding box center [220, 145] width 65 height 13
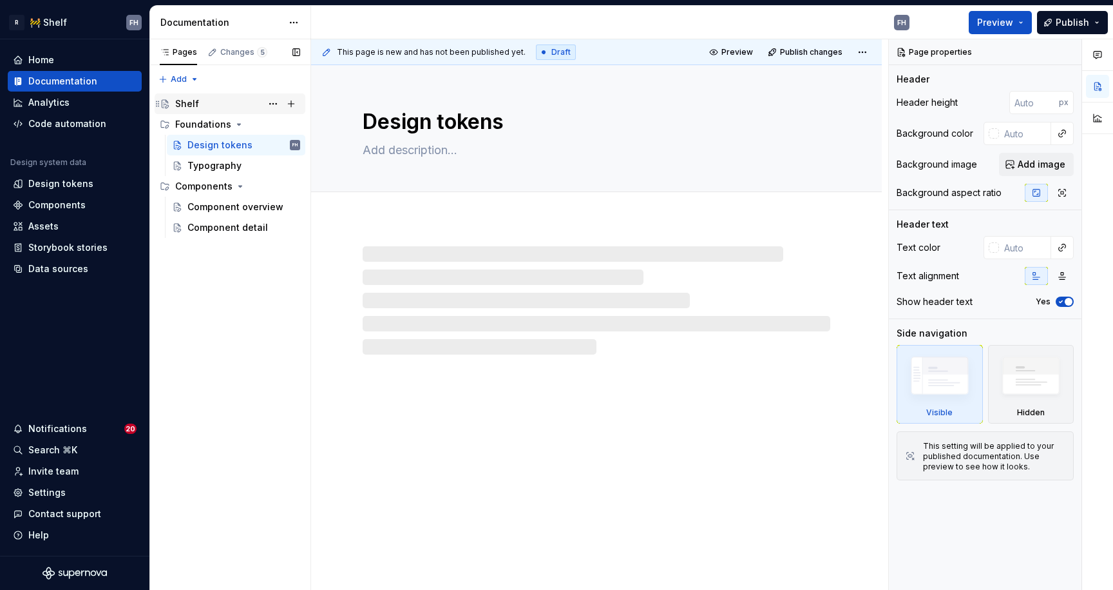
click at [216, 106] on div "Shelf" at bounding box center [237, 104] width 125 height 18
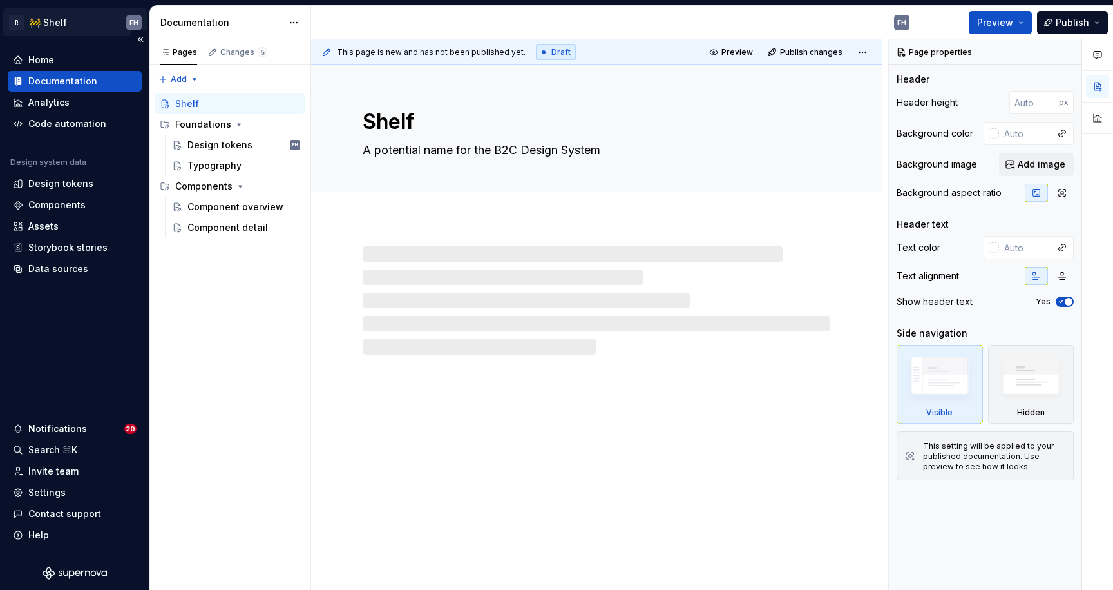
click at [43, 18] on html "R 🚧 Shelf FH Home Documentation Analytics Code automation Design system data De…" at bounding box center [556, 295] width 1113 height 590
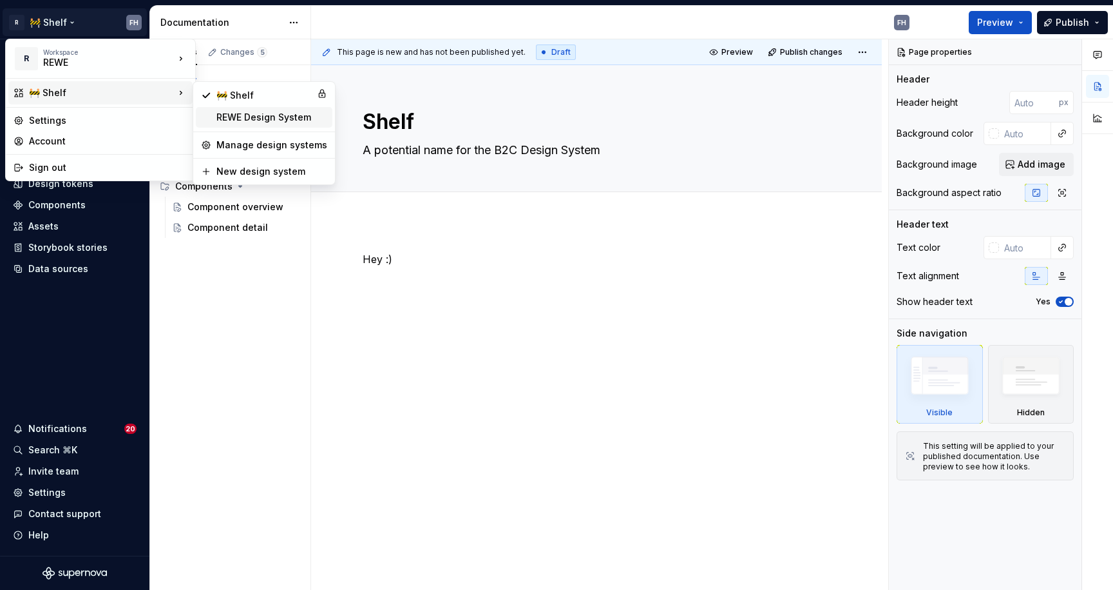
click at [282, 116] on div "REWE Design System" at bounding box center [272, 117] width 111 height 13
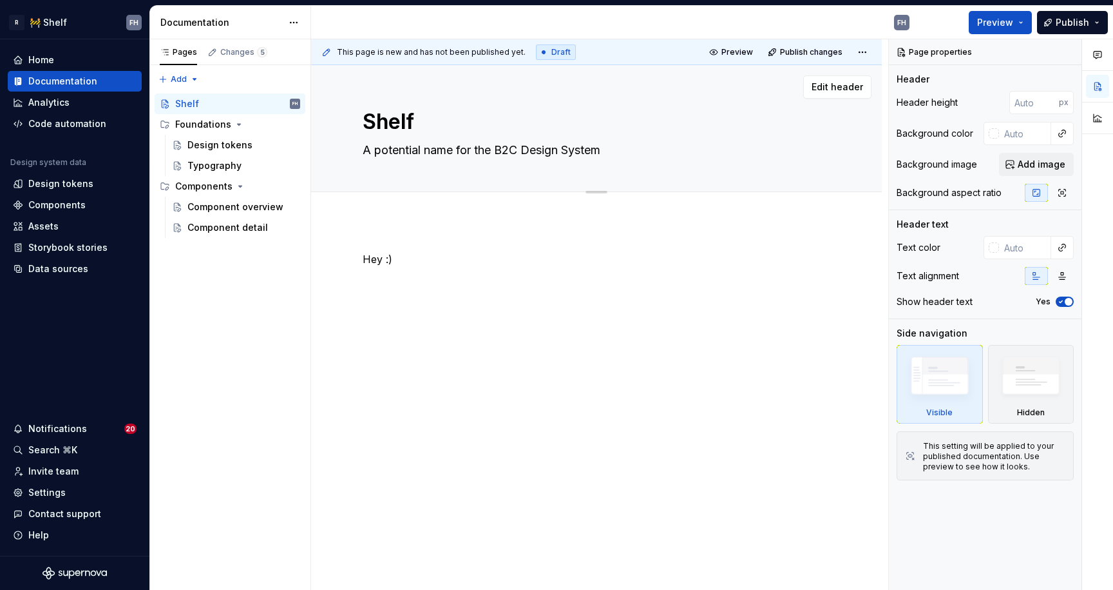
type textarea "*"
